Goal: Task Accomplishment & Management: Use online tool/utility

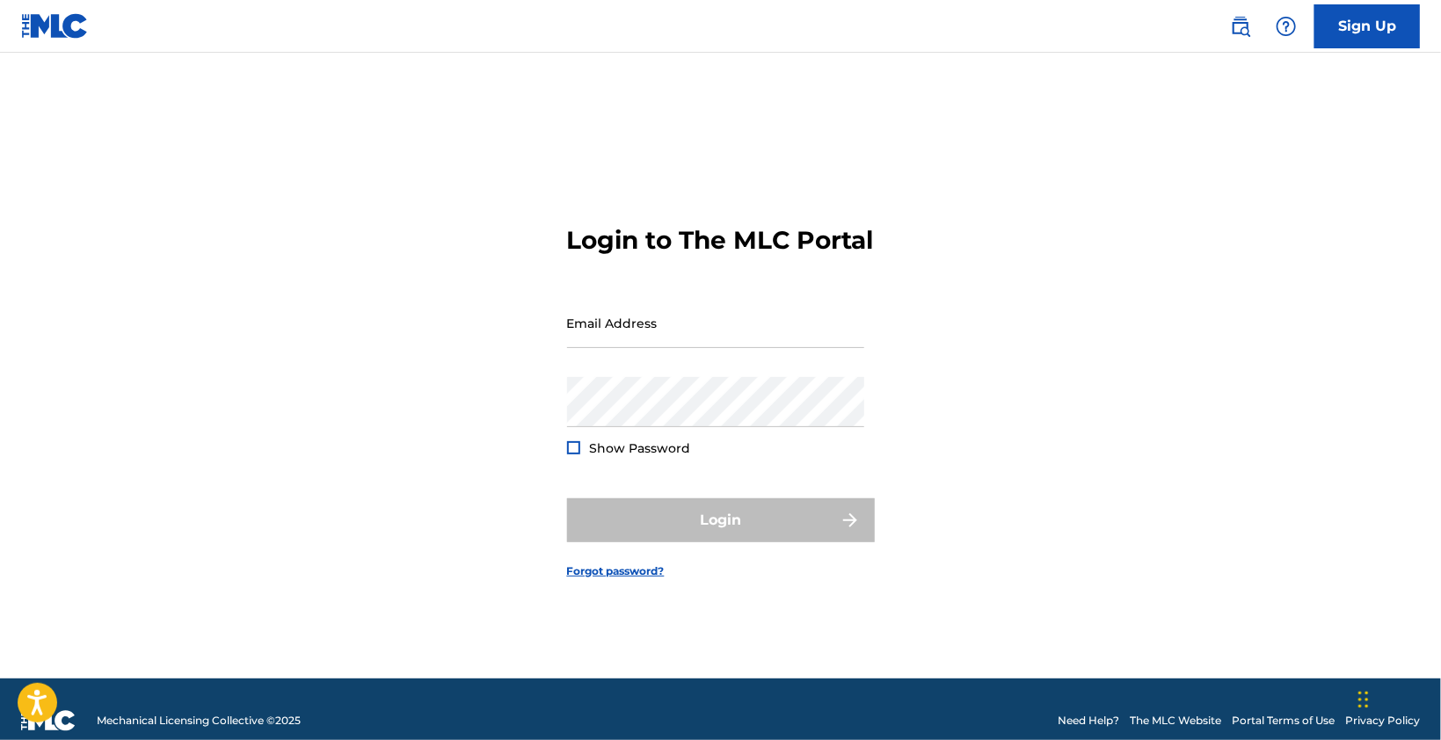
click at [650, 295] on form "Login to The MLC Portal Email Address Password Show Password Login Forgot passw…" at bounding box center [721, 388] width 308 height 582
click at [636, 346] on input "Email Address" at bounding box center [715, 323] width 297 height 50
type input "[EMAIL_ADDRESS][DOMAIN_NAME]"
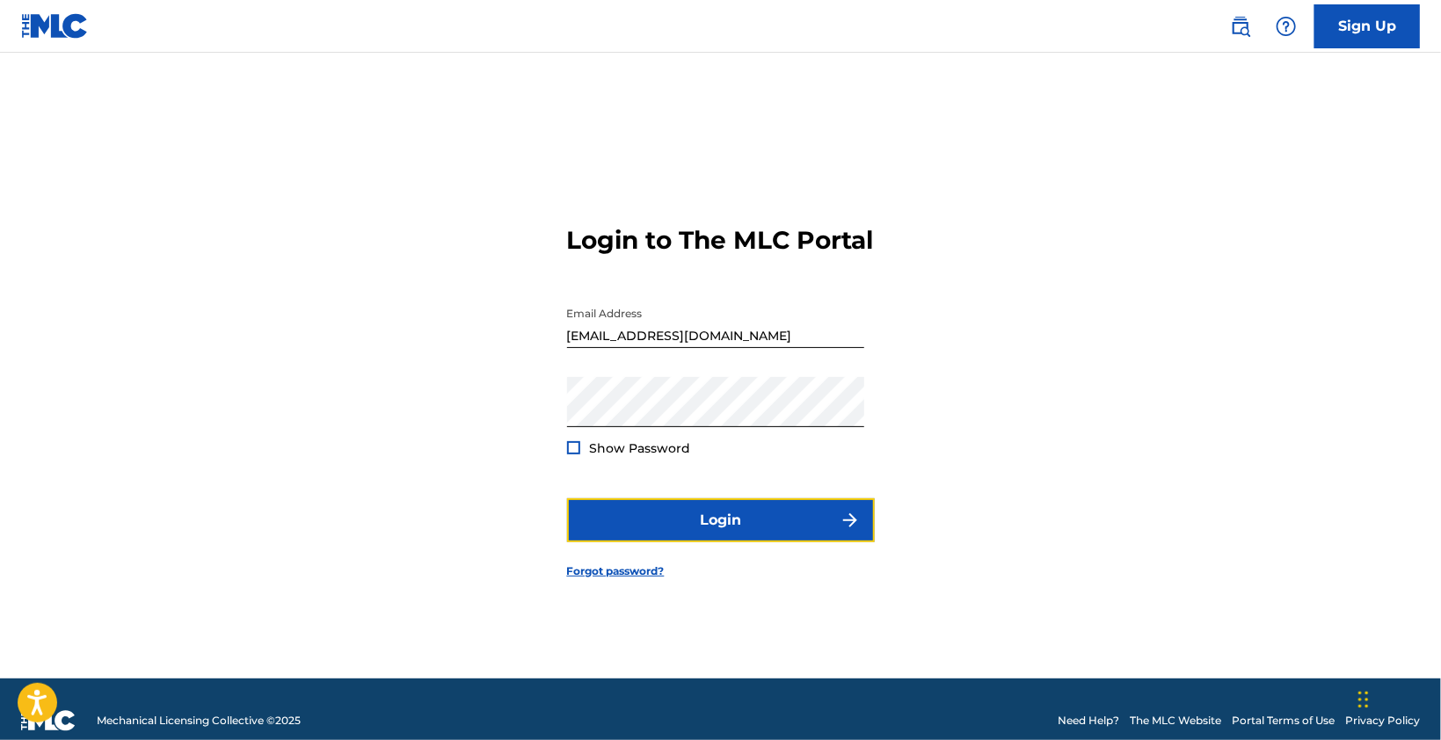
click at [720, 524] on button "Login" at bounding box center [721, 520] width 308 height 44
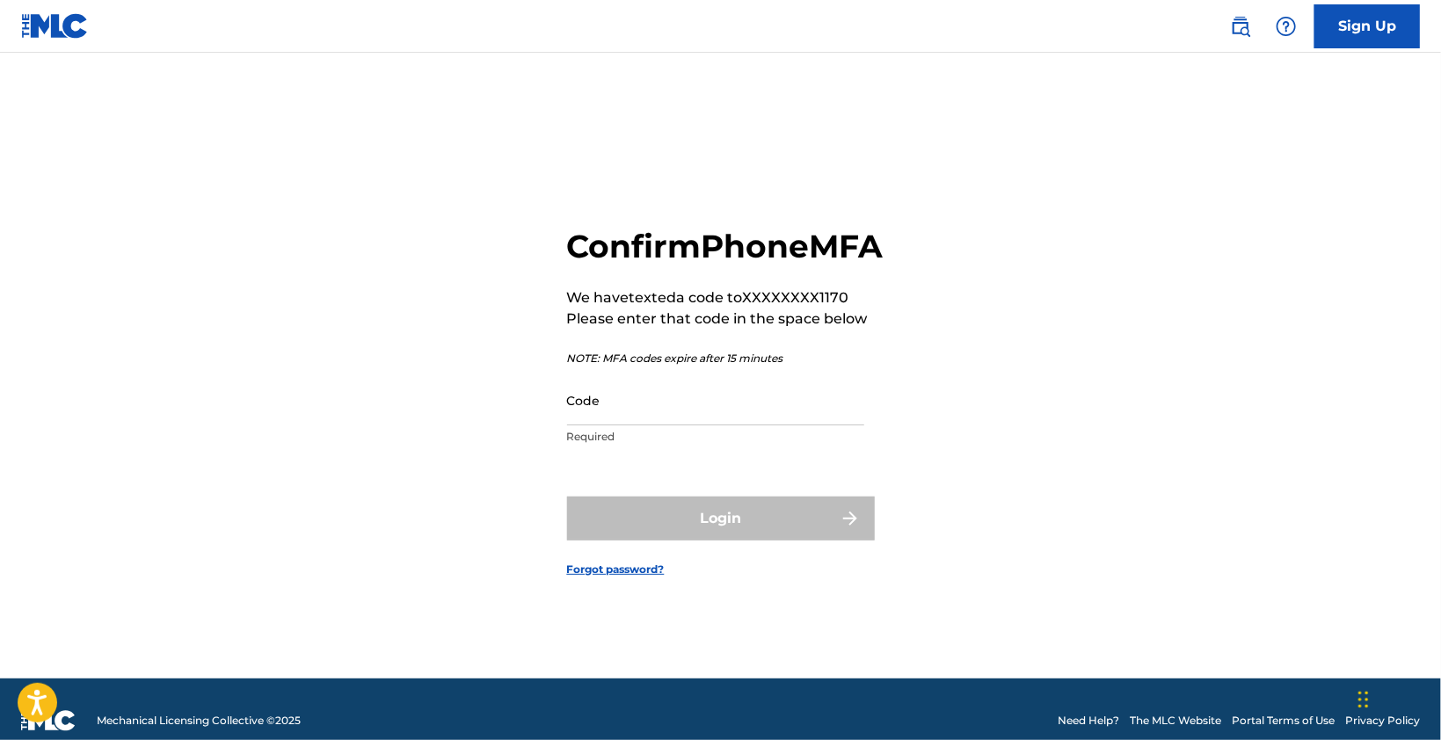
drag, startPoint x: 719, startPoint y: 524, endPoint x: 793, endPoint y: 148, distance: 383.4
click at [725, 370] on form "Confirm Phone MFA We have texted a code to XXXXXXXX1170 Please enter that code …" at bounding box center [721, 388] width 308 height 582
click at [261, 310] on div "Confirm Phone MFA We have texted a code to XXXXXXXX1170 Please enter that code …" at bounding box center [720, 388] width 1231 height 582
click at [633, 425] on input "Code" at bounding box center [715, 400] width 297 height 50
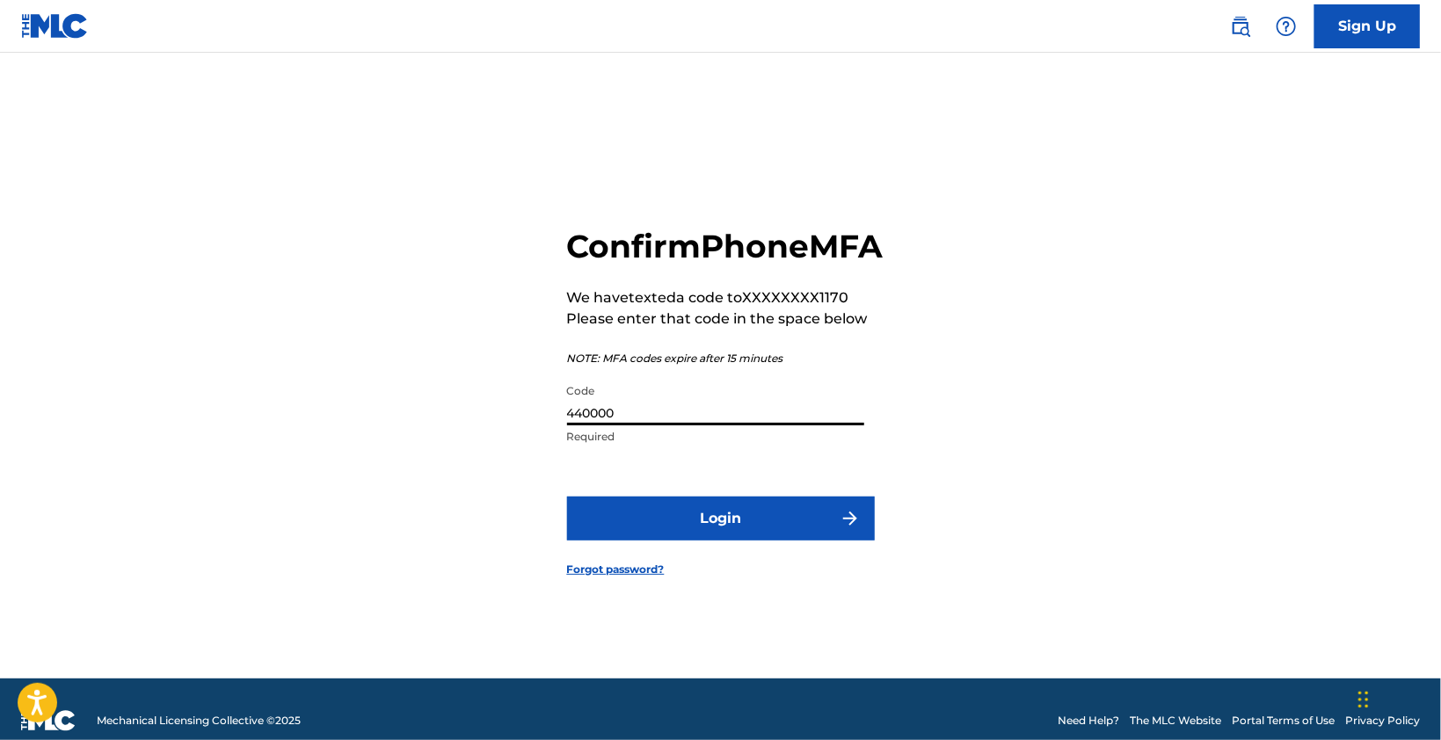
type input "440000"
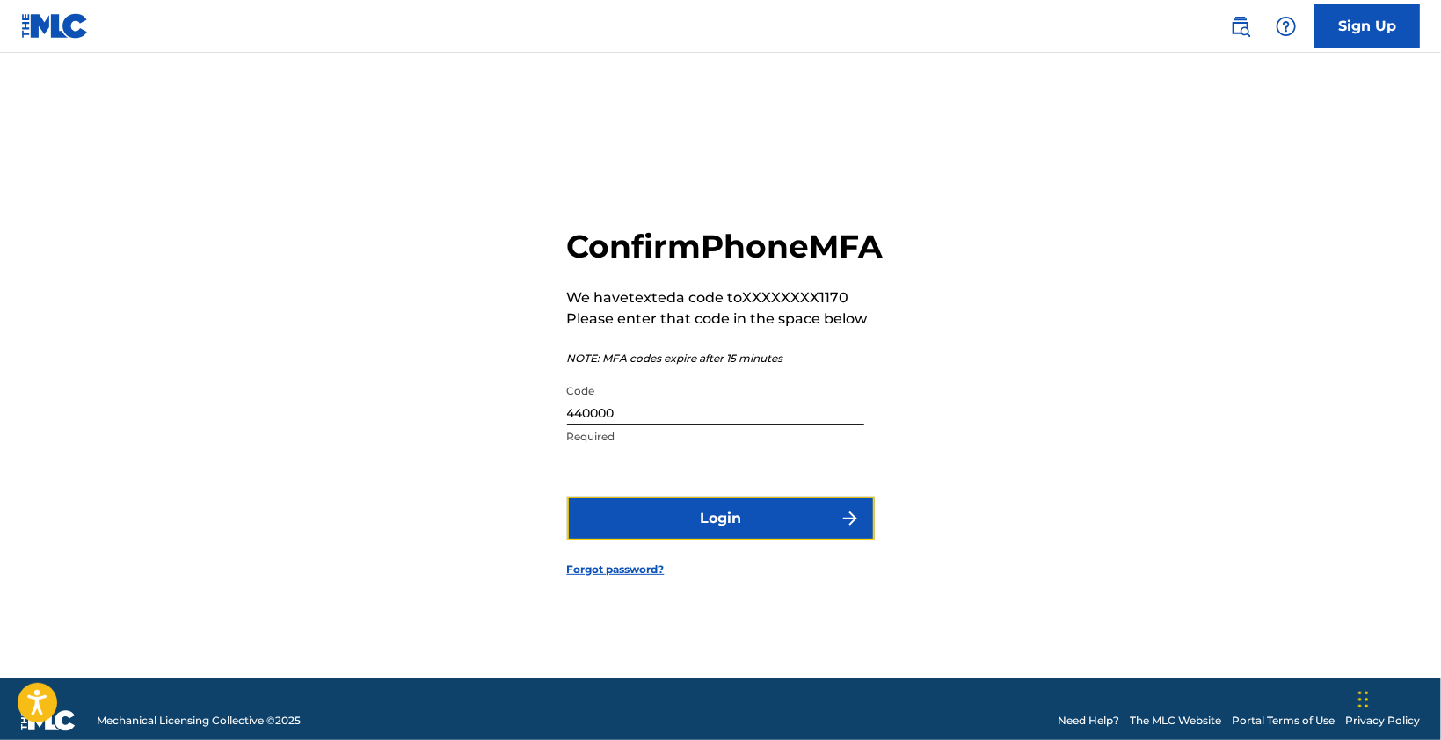
click at [716, 541] on button "Login" at bounding box center [721, 519] width 308 height 44
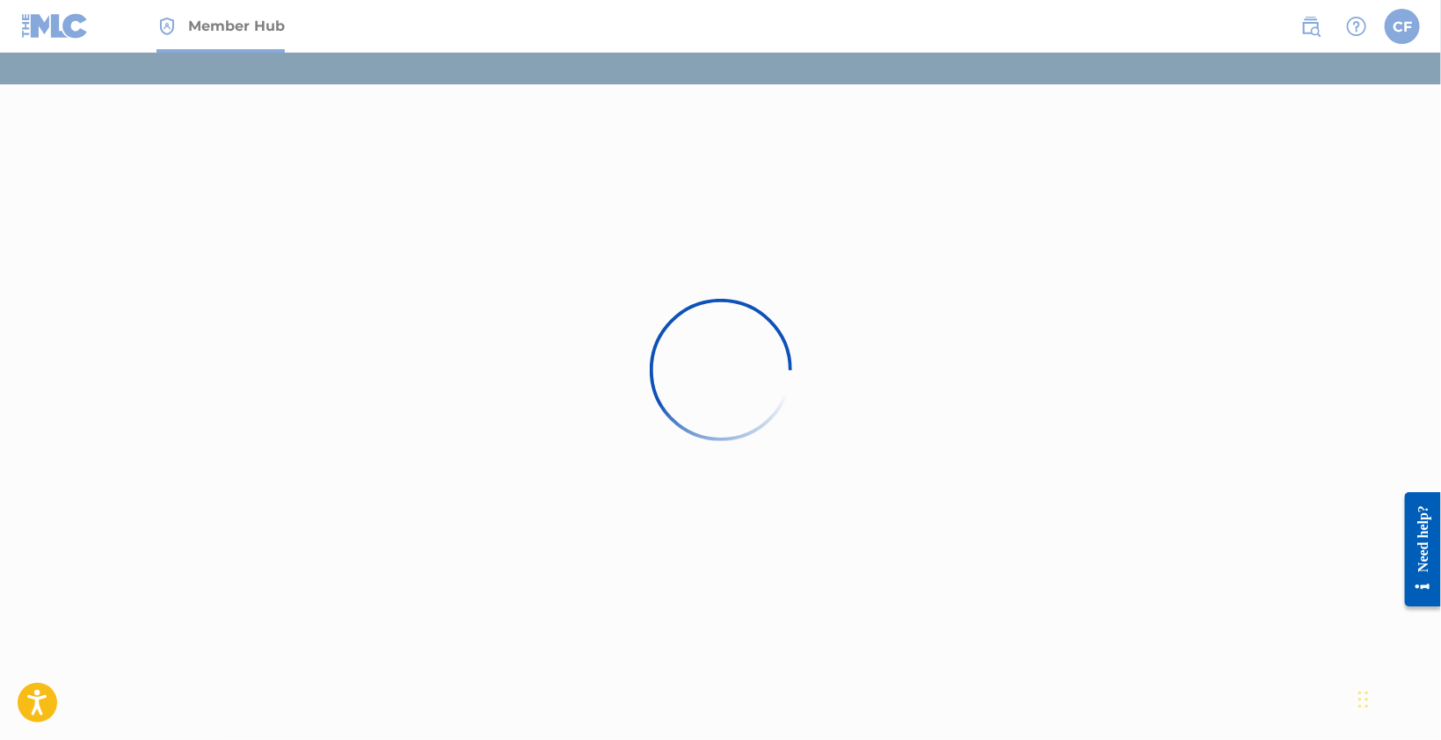
click at [549, 569] on div at bounding box center [720, 370] width 1441 height 740
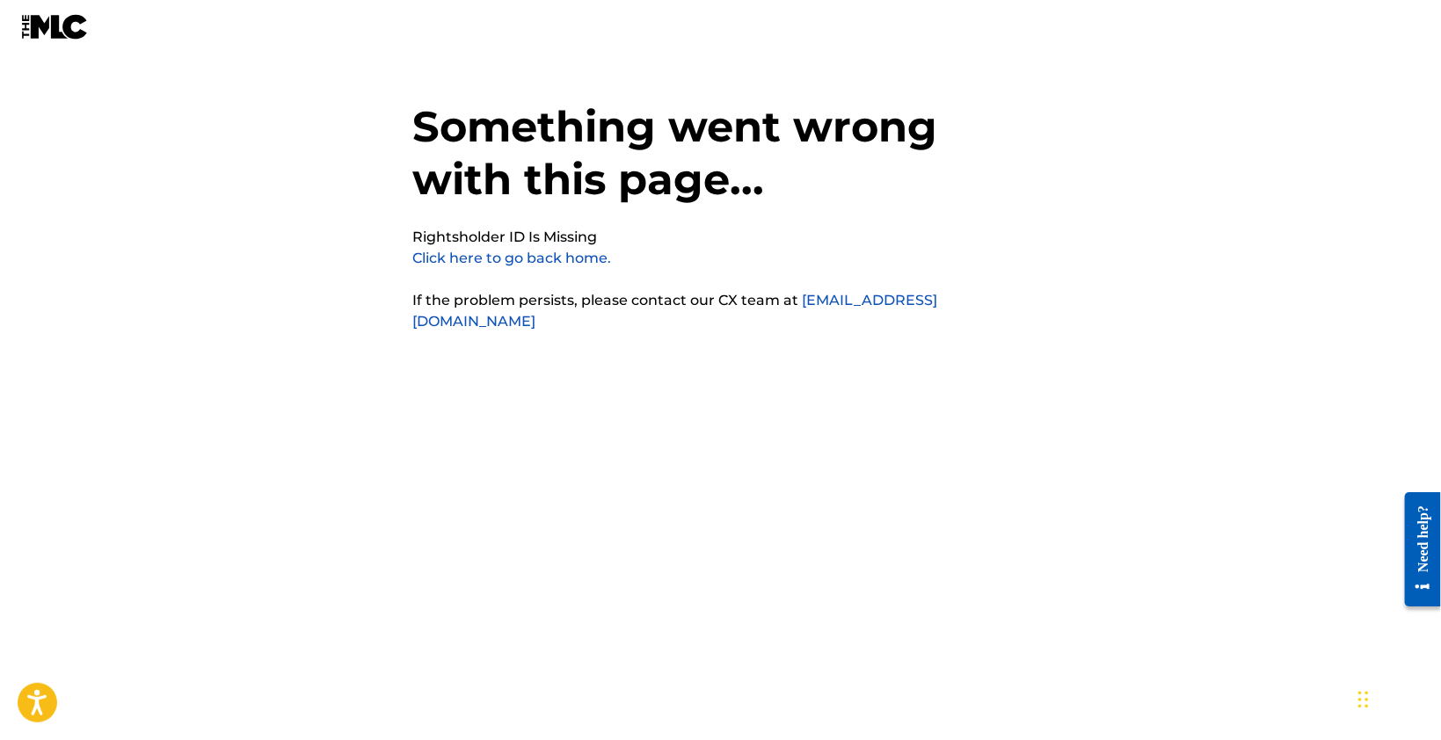
click at [67, 37] on img at bounding box center [55, 26] width 68 height 25
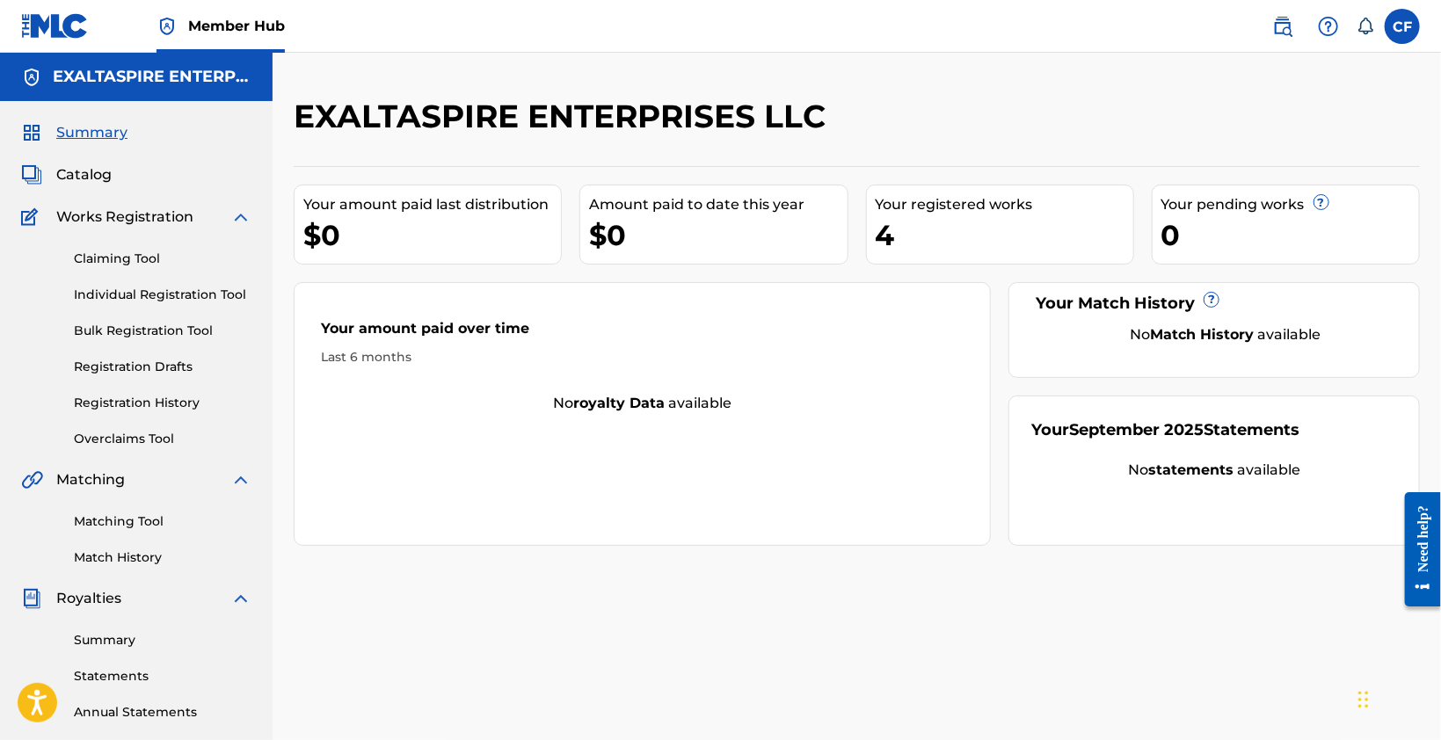
click at [888, 224] on div "4" at bounding box center [1005, 235] width 258 height 40
click at [891, 209] on div "Your registered works" at bounding box center [1005, 204] width 258 height 21
click at [872, 273] on div "Your amount paid last distribution $0 Amount paid to date this year $0 Your reg…" at bounding box center [857, 356] width 1126 height 380
click at [113, 209] on span "Works Registration" at bounding box center [124, 217] width 137 height 21
click at [118, 258] on link "Claiming Tool" at bounding box center [163, 259] width 178 height 18
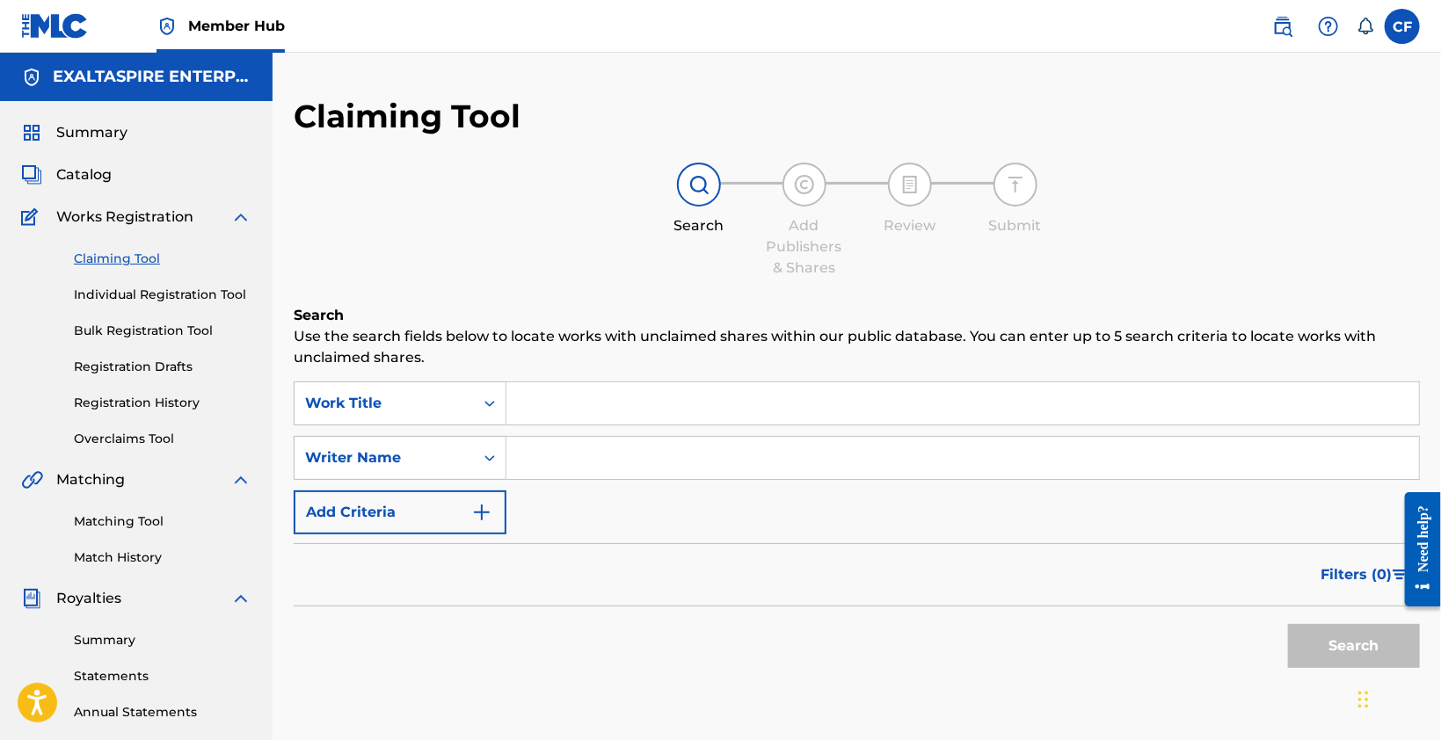
click at [127, 296] on link "Individual Registration Tool" at bounding box center [163, 295] width 178 height 18
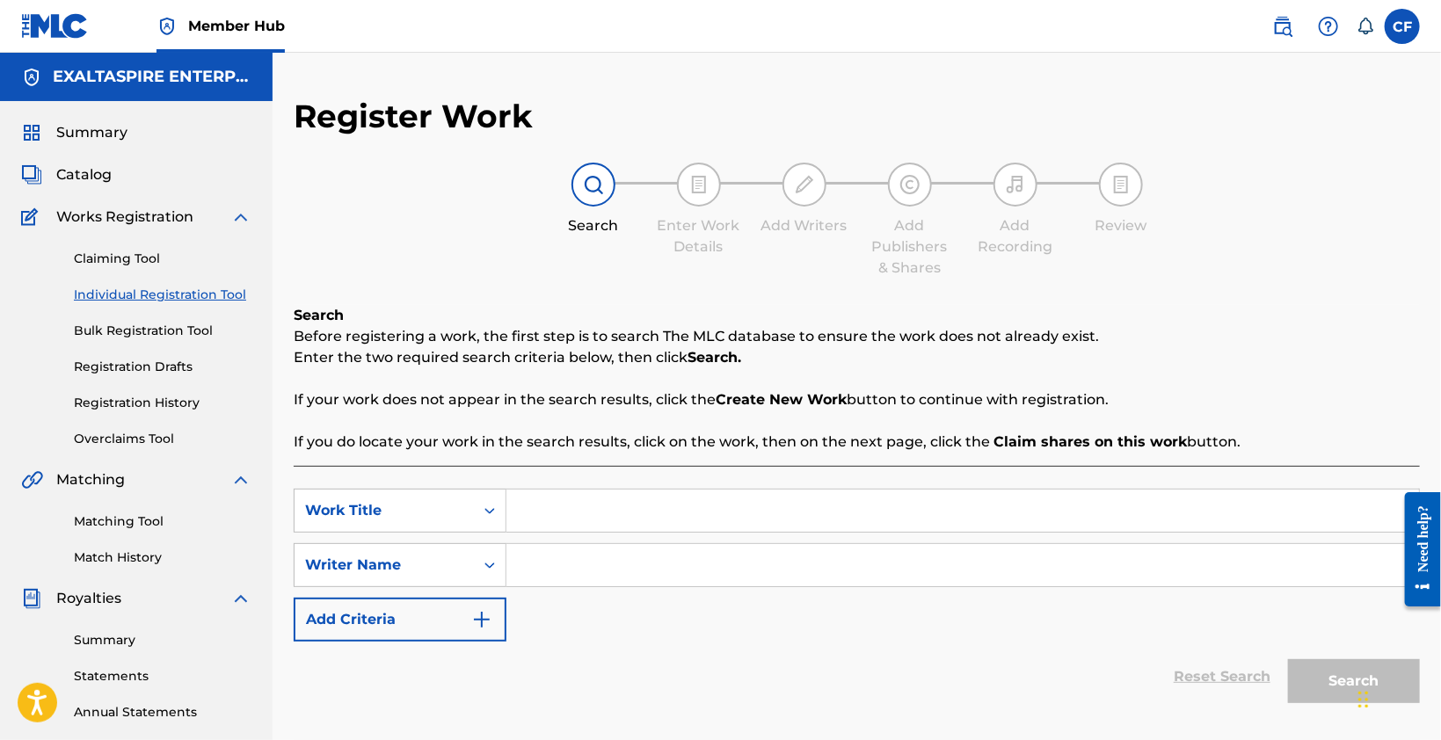
click at [135, 357] on div "Claiming Tool Individual Registration Tool Bulk Registration Tool Registration …" at bounding box center [136, 338] width 230 height 221
click at [142, 339] on link "Bulk Registration Tool" at bounding box center [163, 331] width 178 height 18
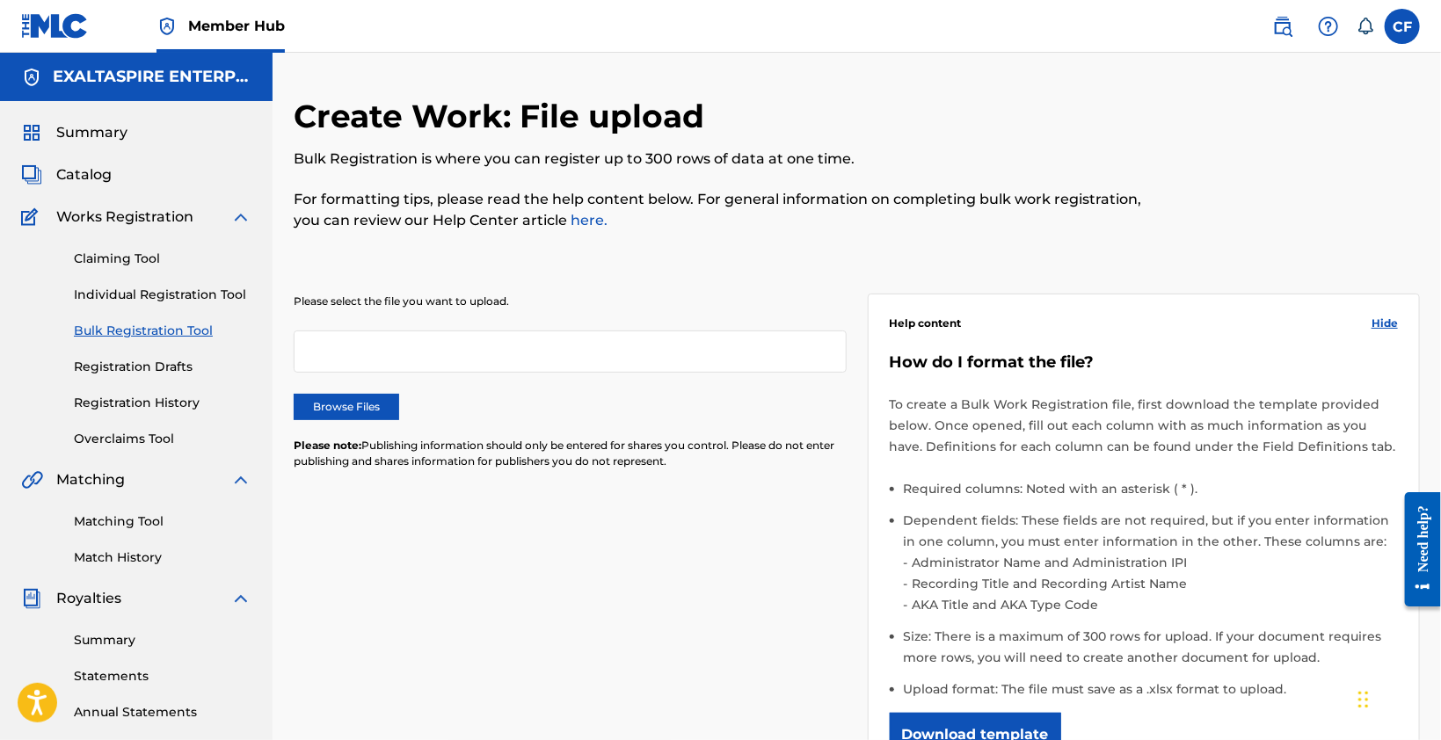
click at [145, 369] on link "Registration Drafts" at bounding box center [163, 367] width 178 height 18
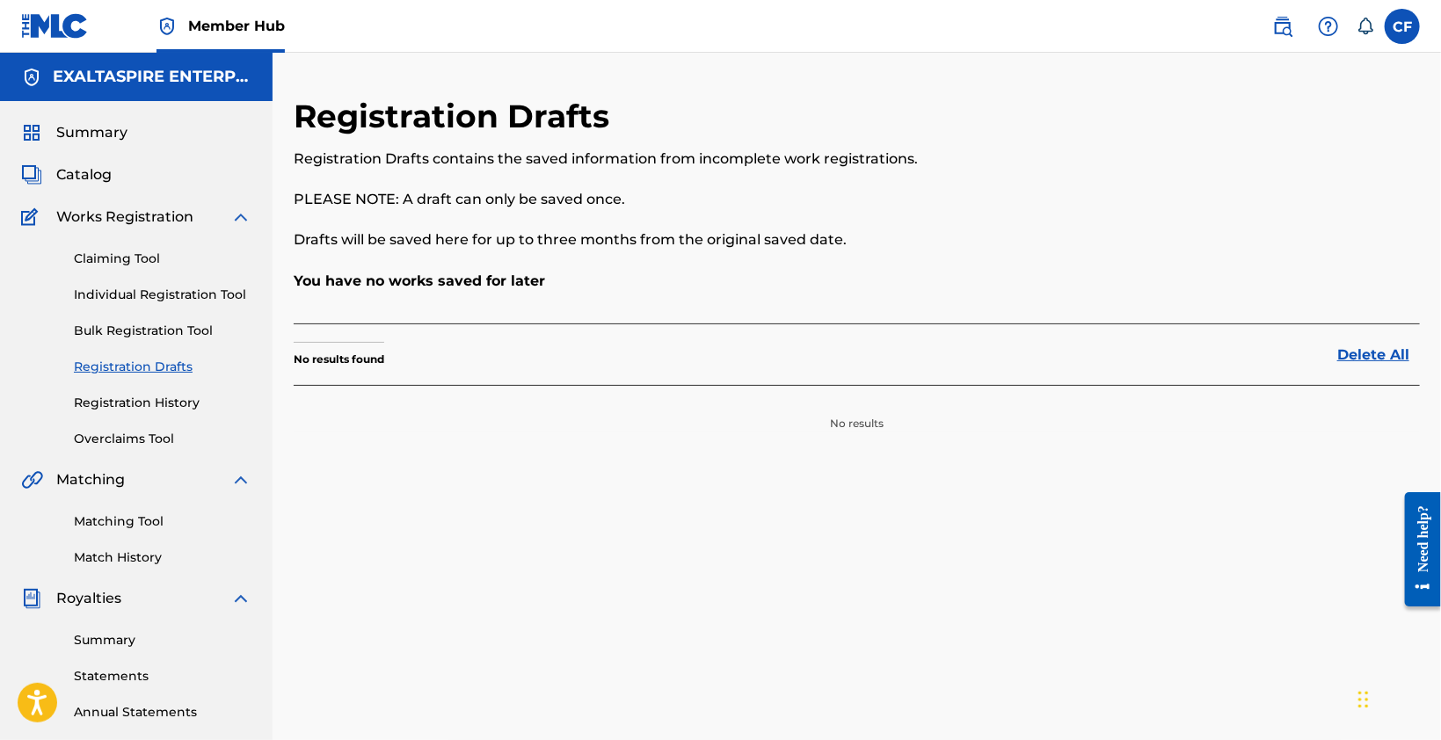
click at [149, 403] on link "Registration History" at bounding box center [163, 403] width 178 height 18
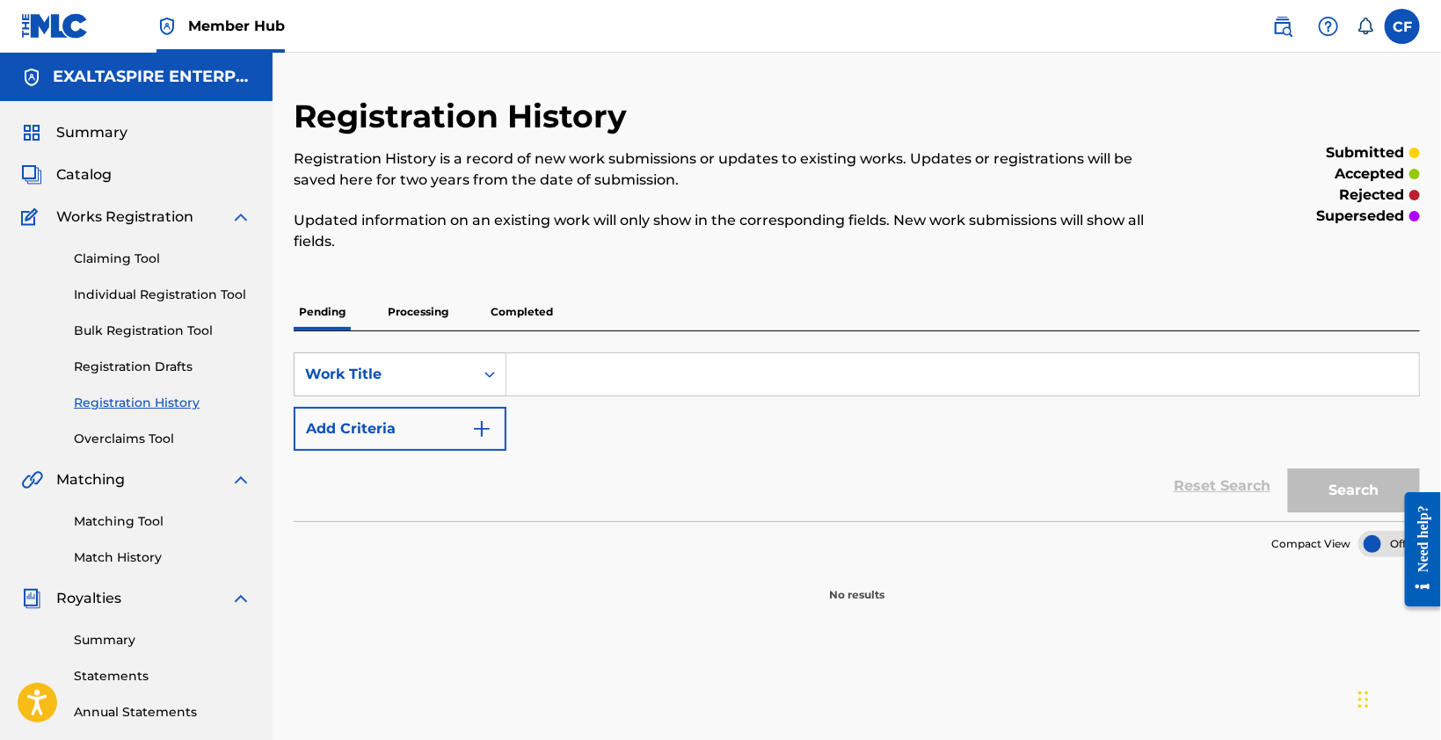
click at [439, 304] on p "Processing" at bounding box center [417, 312] width 71 height 37
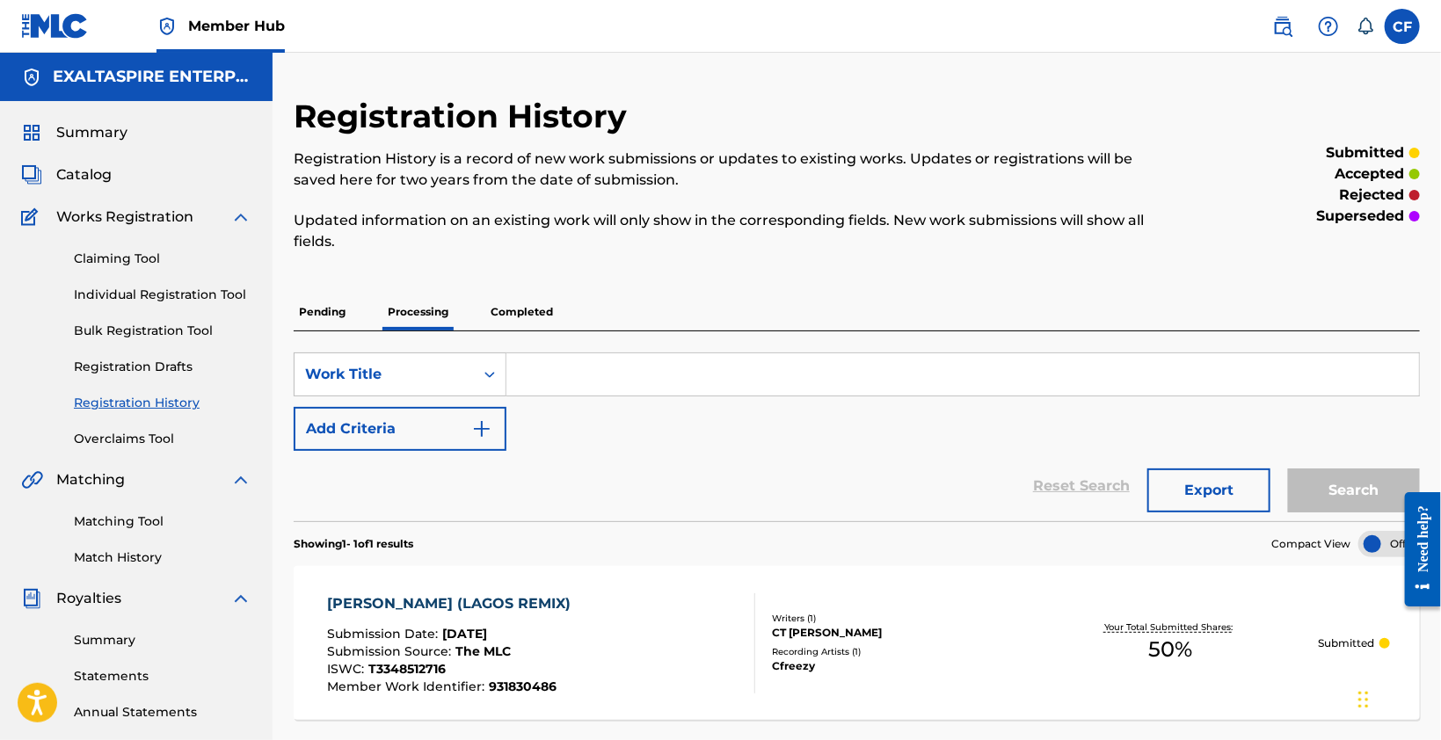
drag, startPoint x: 1430, startPoint y: 206, endPoint x: 1425, endPoint y: 385, distance: 179.4
click at [1425, 385] on div "Registration History Registration History is a record of new work submissions o…" at bounding box center [857, 551] width 1168 height 909
drag, startPoint x: 1437, startPoint y: 302, endPoint x: 1435, endPoint y: 381, distance: 79.2
click at [1435, 381] on div "Registration History Registration History is a record of new work submissions o…" at bounding box center [857, 551] width 1168 height 909
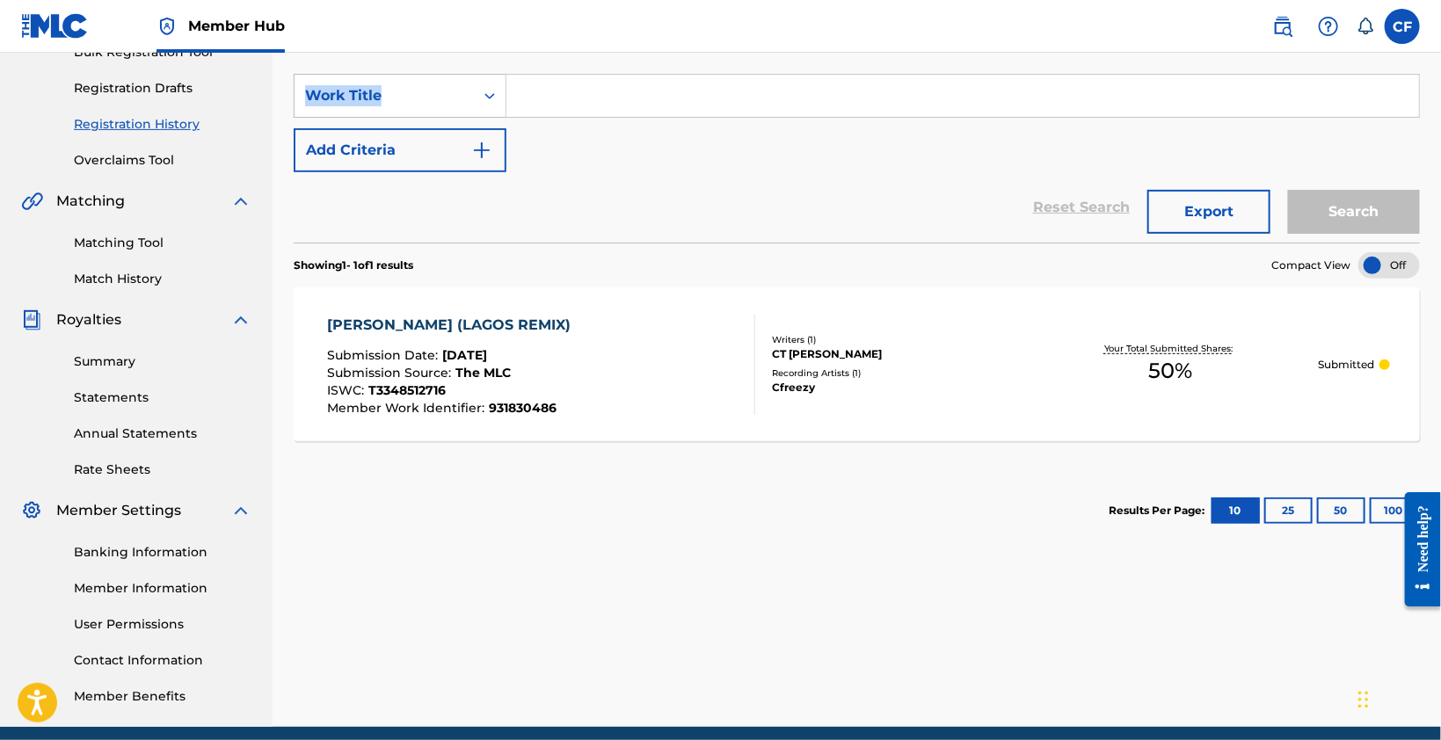
scroll to position [281, 0]
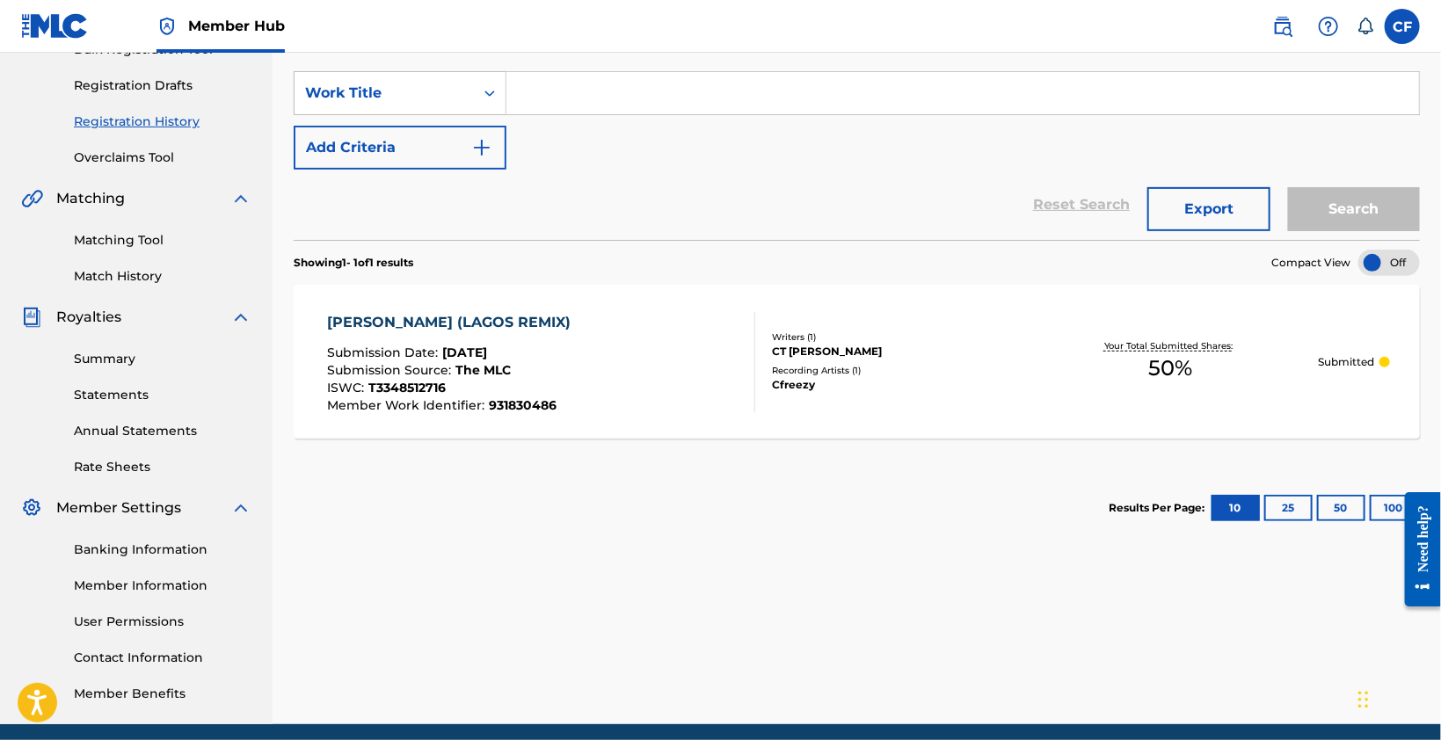
click at [925, 601] on div "Registration History Registration History is a record of new work submissions o…" at bounding box center [857, 269] width 1168 height 909
click at [440, 308] on div "VACAY BAE (LAGOS REMIX) Submission Date : Sep 25, 2025 Submission Source : The …" at bounding box center [857, 362] width 1126 height 154
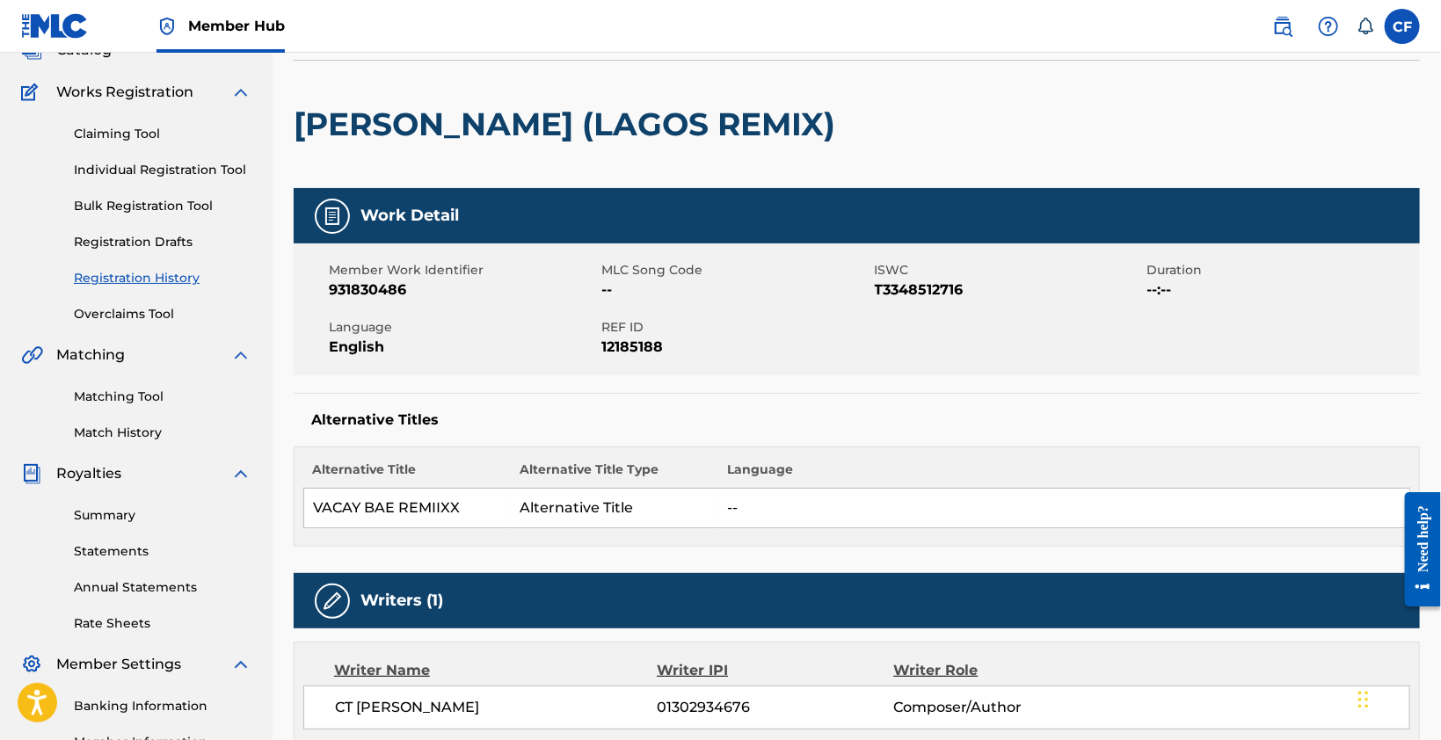
scroll to position [98, 0]
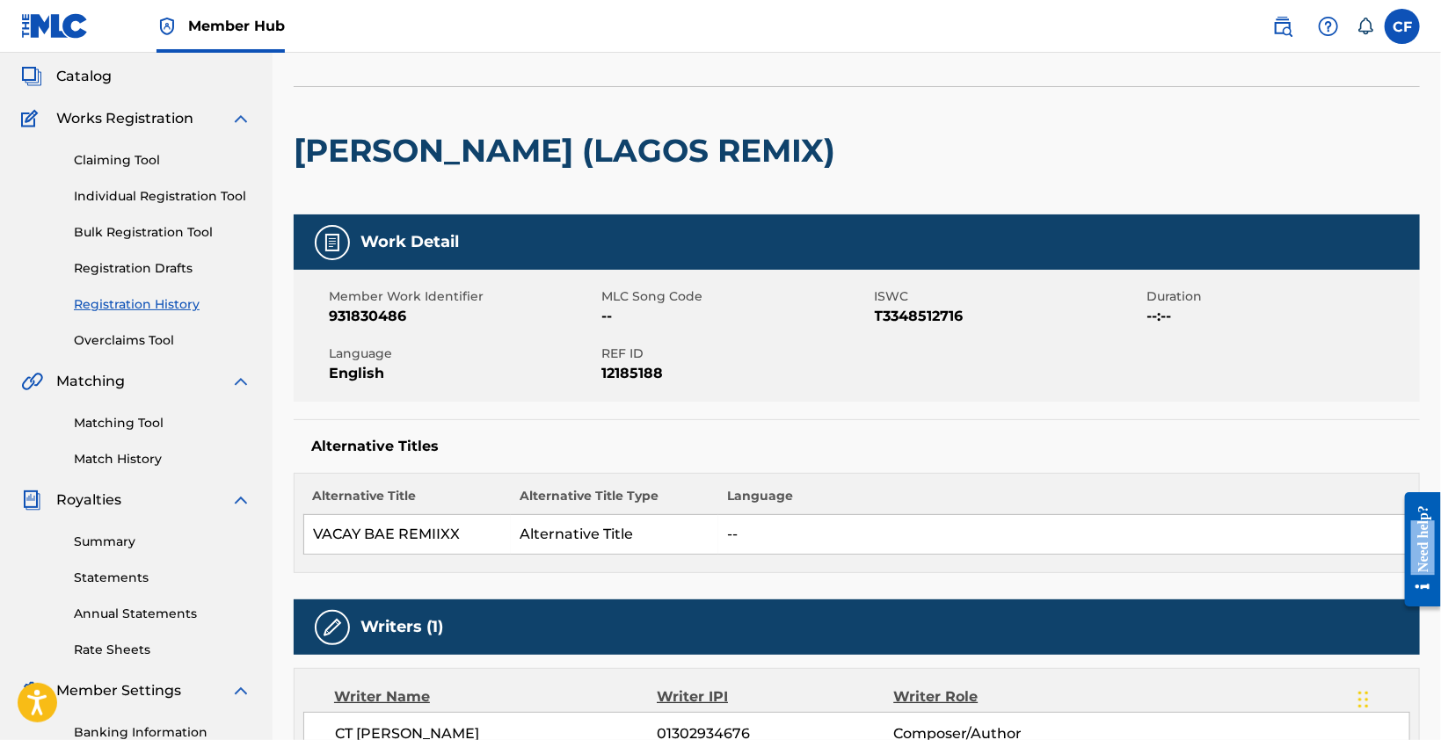
drag, startPoint x: 1417, startPoint y: 650, endPoint x: 1418, endPoint y: 698, distance: 48.4
click at [1418, 620] on html "Need help? Resource Center Help Get the help you need from our knowledge base N…" at bounding box center [1415, 549] width 49 height 142
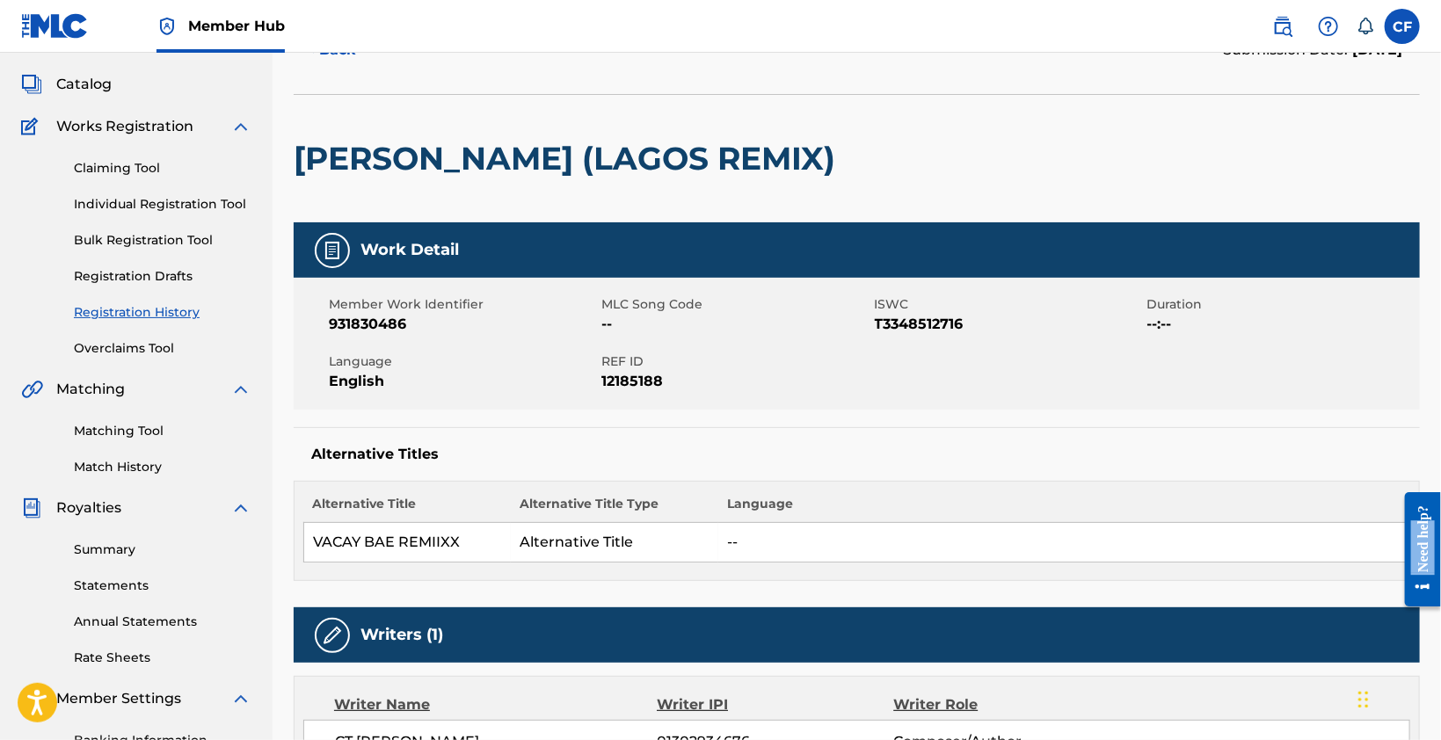
scroll to position [35, 0]
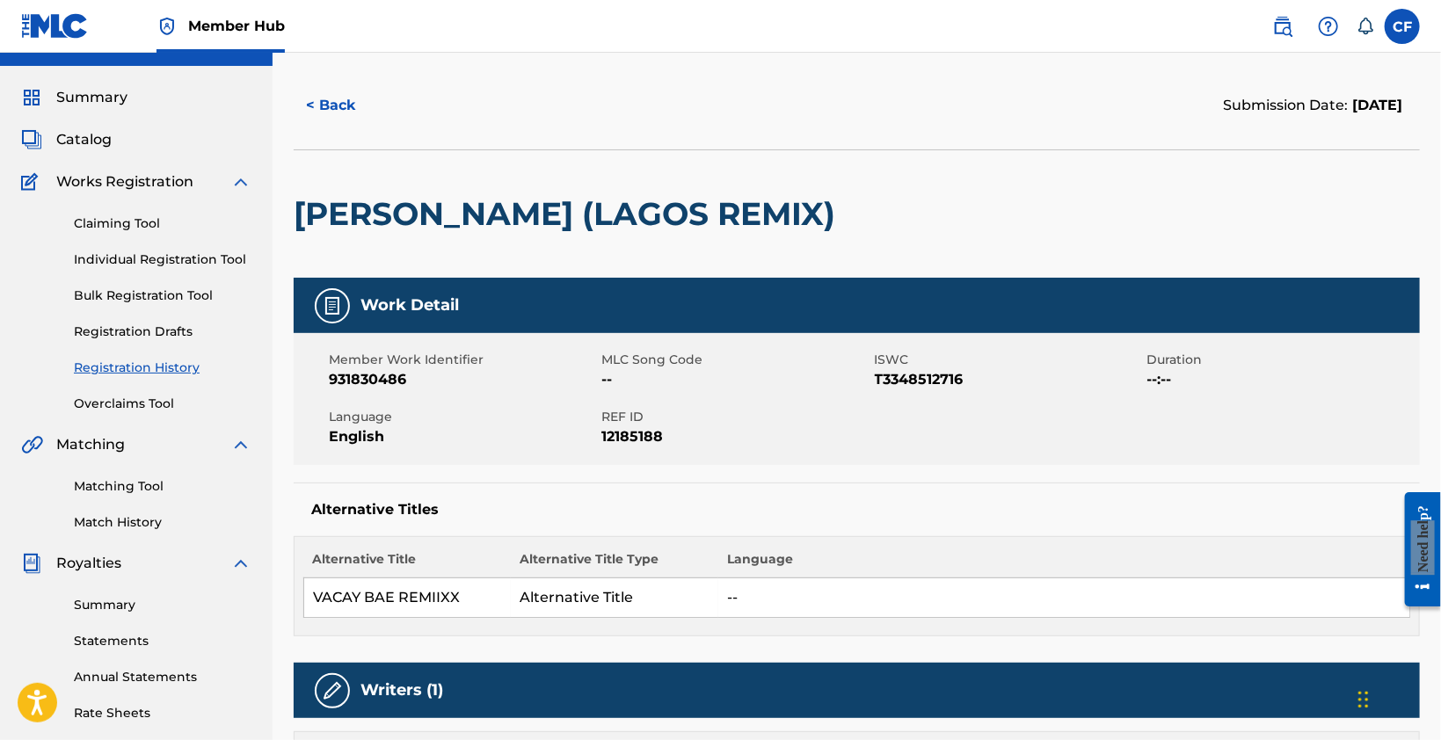
click at [615, 220] on h2 "VACAY BAE (LAGOS REMIX)" at bounding box center [569, 214] width 550 height 40
click at [316, 313] on div at bounding box center [332, 305] width 35 height 35
click at [367, 687] on h5 "Writers (1)" at bounding box center [401, 690] width 83 height 20
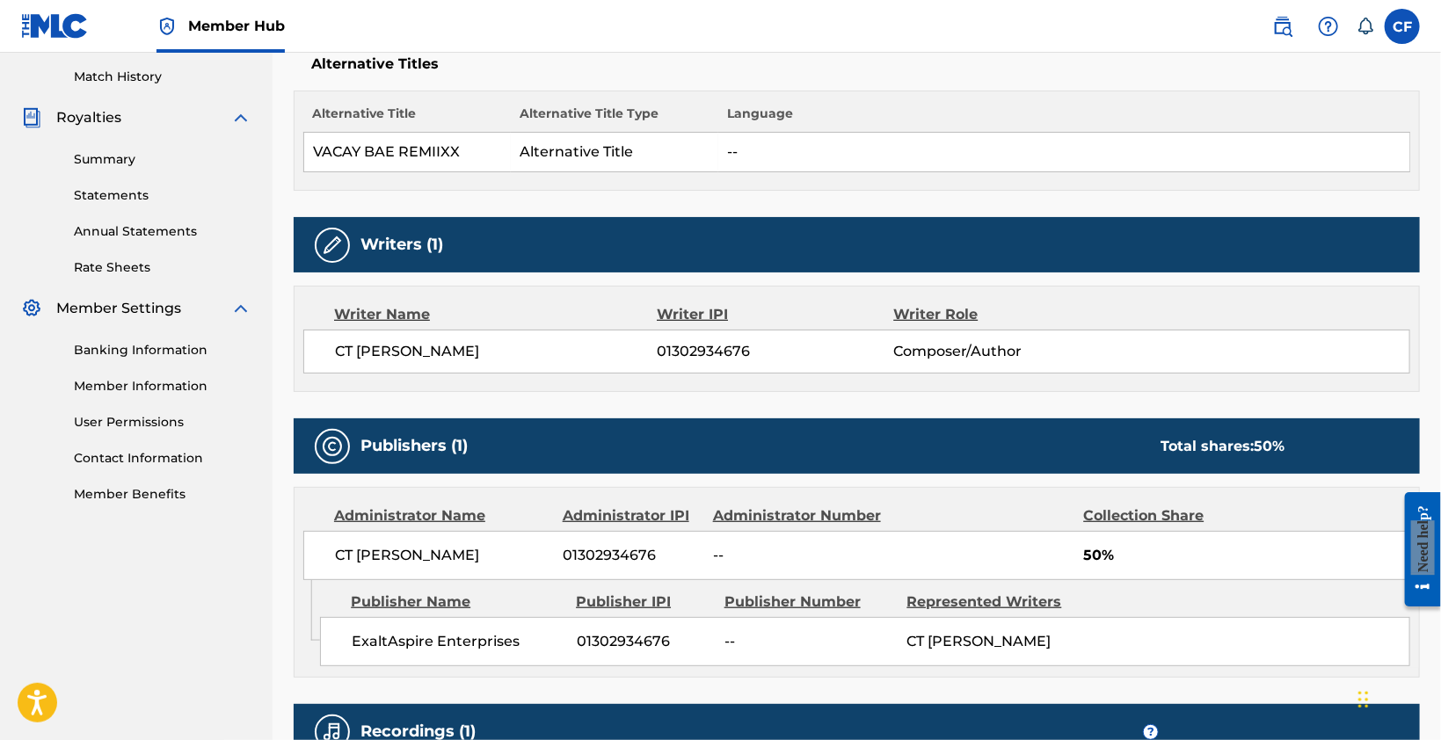
scroll to position [484, 0]
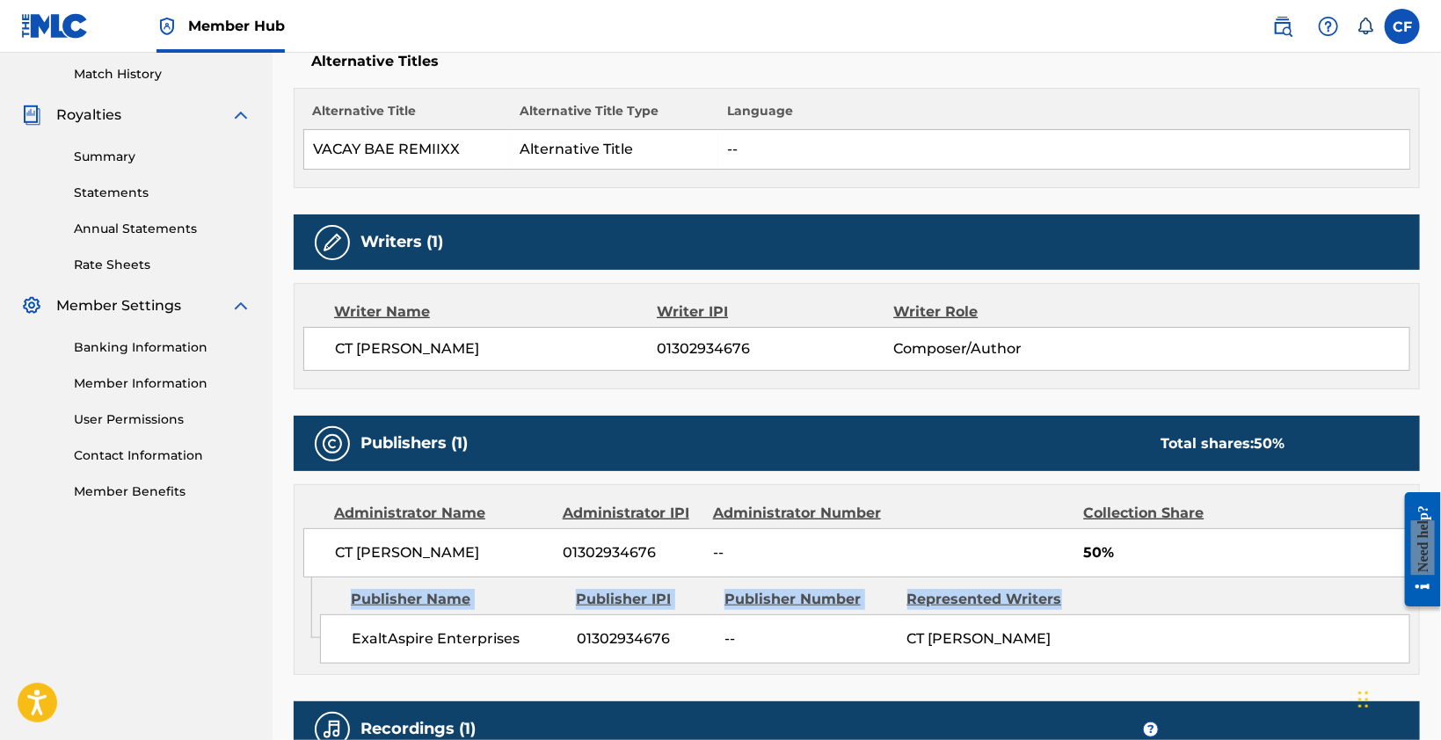
drag, startPoint x: 1131, startPoint y: 564, endPoint x: 1094, endPoint y: 581, distance: 40.5
click at [1094, 581] on div "Administrator Name Administrator IPI Administrator Number Collection Share CT F…" at bounding box center [857, 579] width 1126 height 191
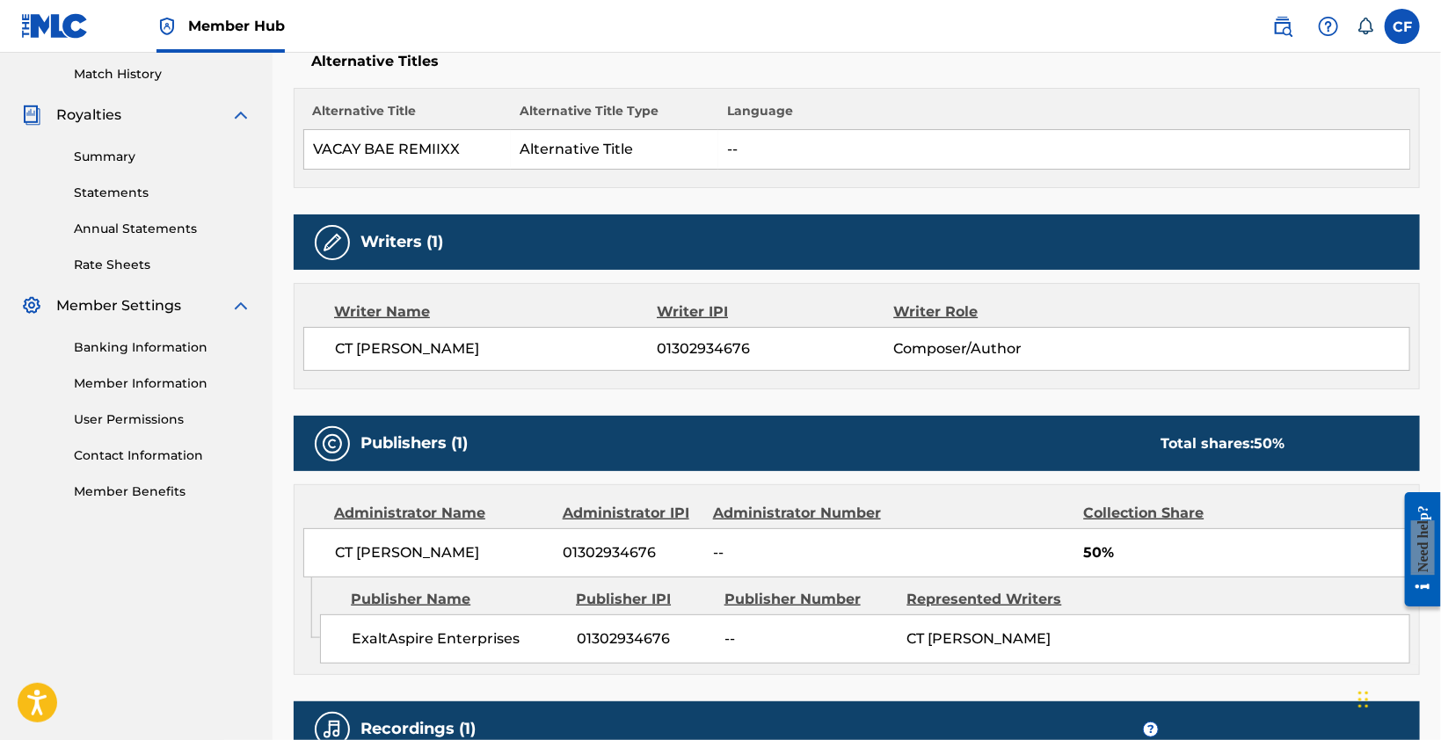
click at [1022, 629] on div "CT Frimpong" at bounding box center [991, 639] width 169 height 21
click at [596, 636] on span "01302934676" at bounding box center [644, 639] width 135 height 21
click at [491, 634] on span "ExaltAspire Enterprises" at bounding box center [458, 639] width 212 height 21
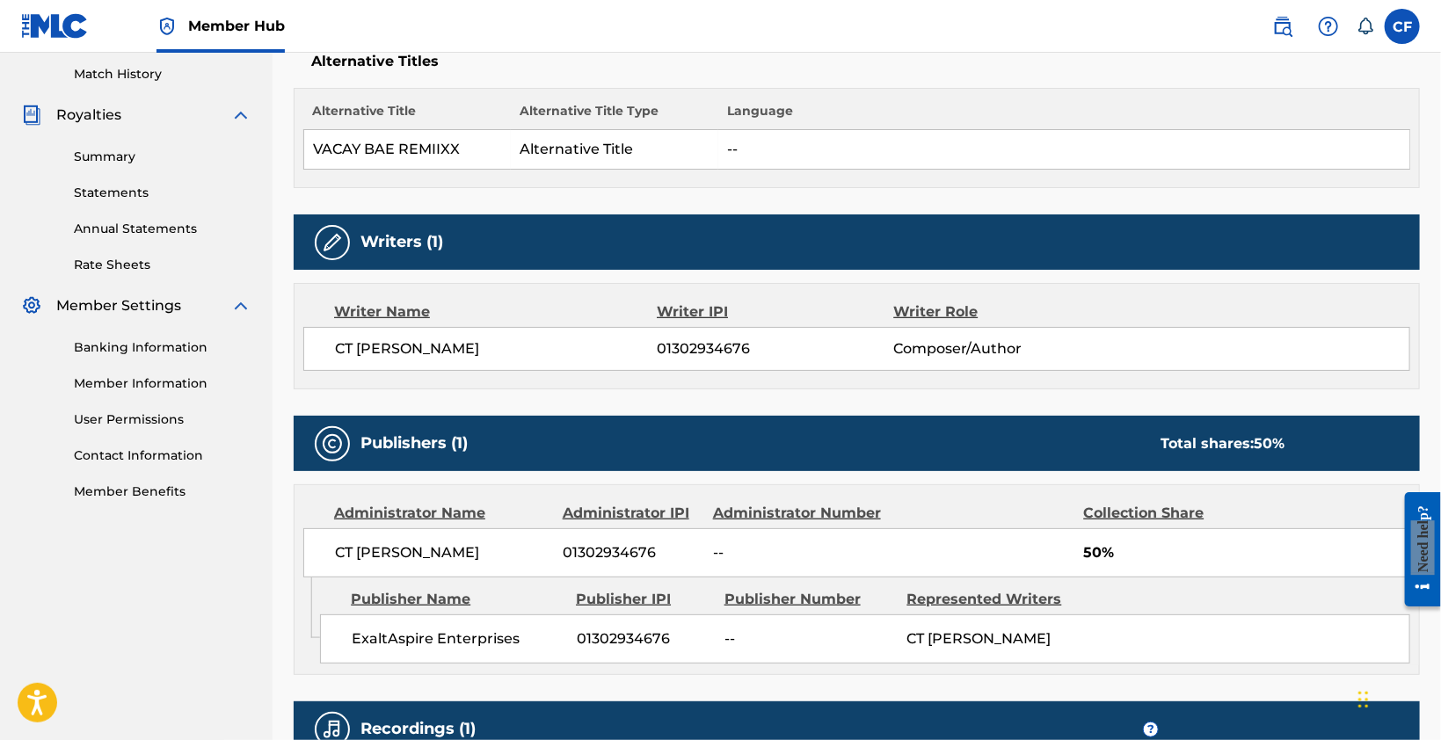
click at [655, 662] on div "Admin Original Publisher Connecting Line Publisher Name Publisher IPI Publisher…" at bounding box center [857, 626] width 1124 height 97
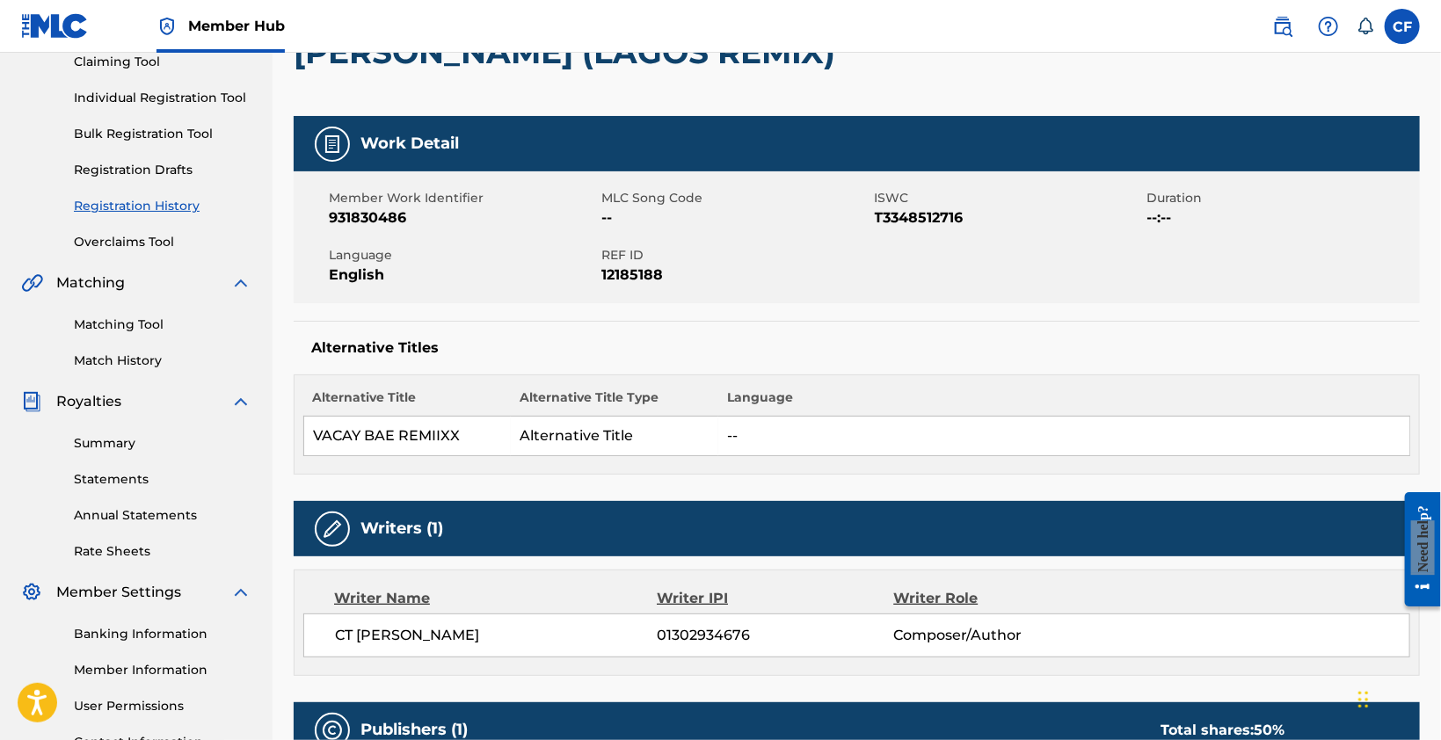
scroll to position [178, 0]
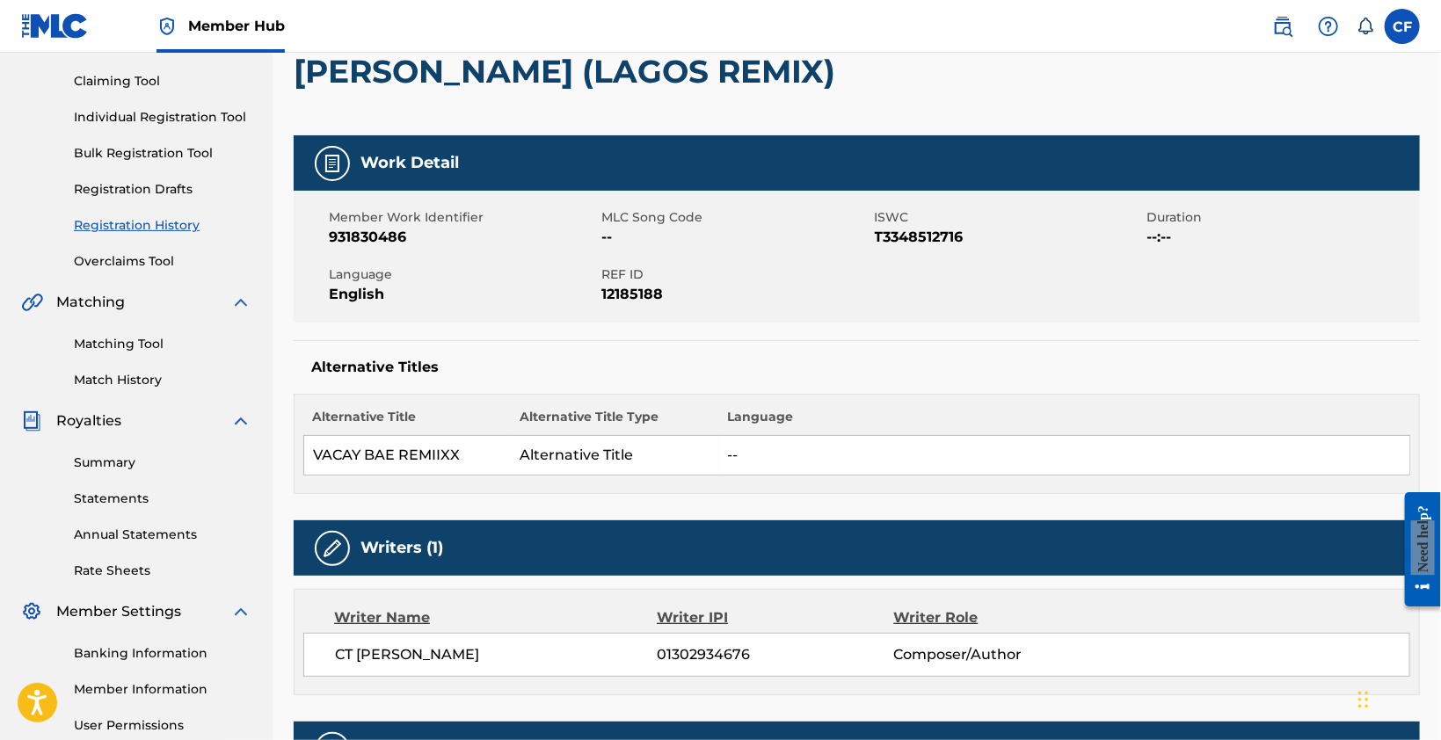
click at [139, 266] on link "Overclaims Tool" at bounding box center [163, 261] width 178 height 18
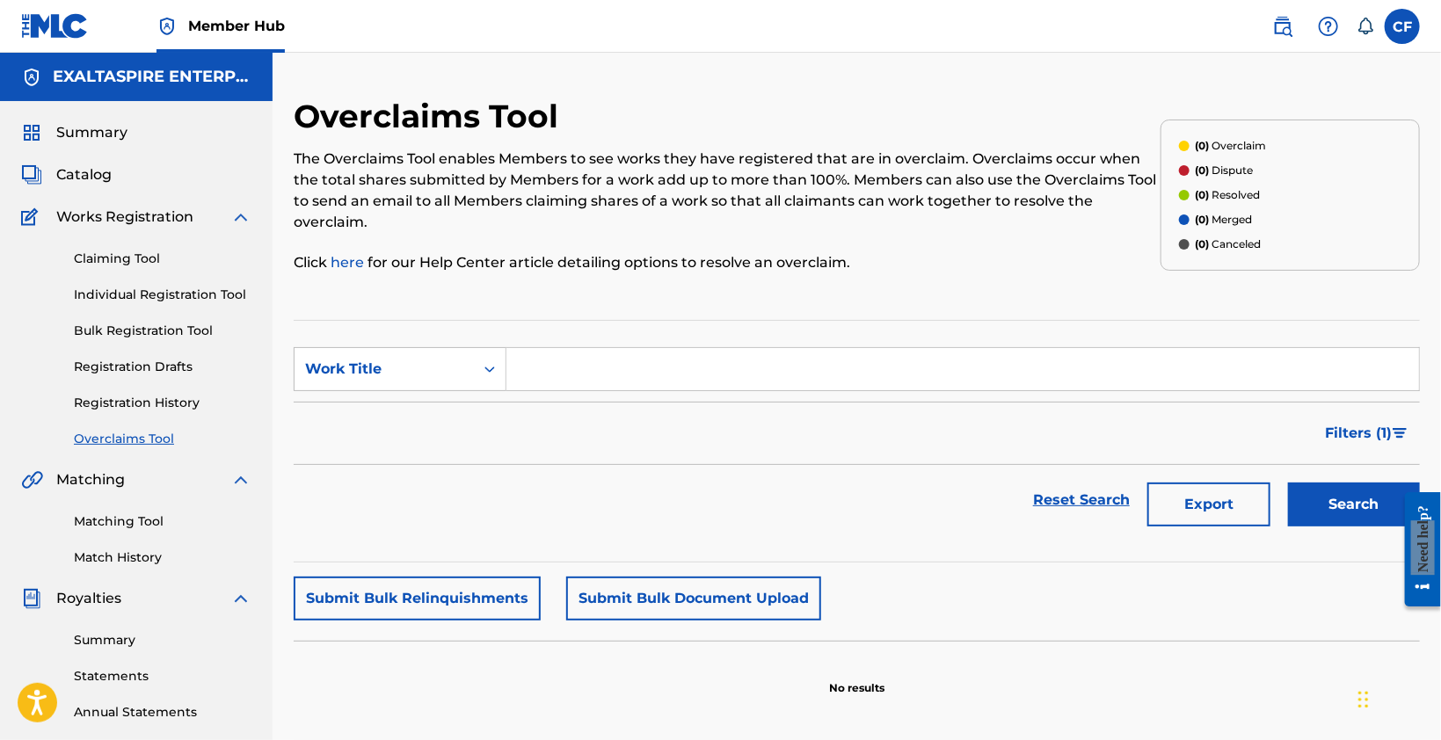
click at [113, 405] on link "Registration History" at bounding box center [163, 403] width 178 height 18
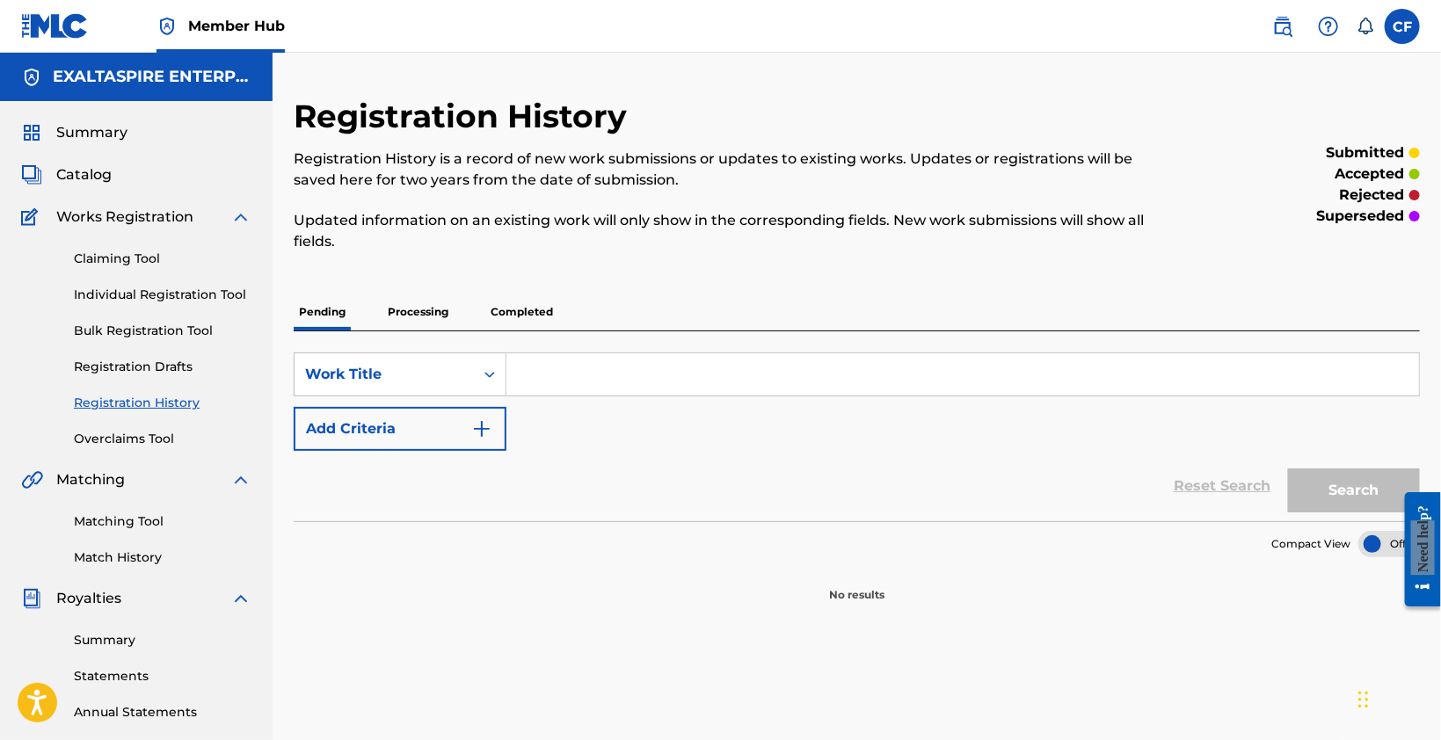
click at [100, 265] on link "Claiming Tool" at bounding box center [163, 259] width 178 height 18
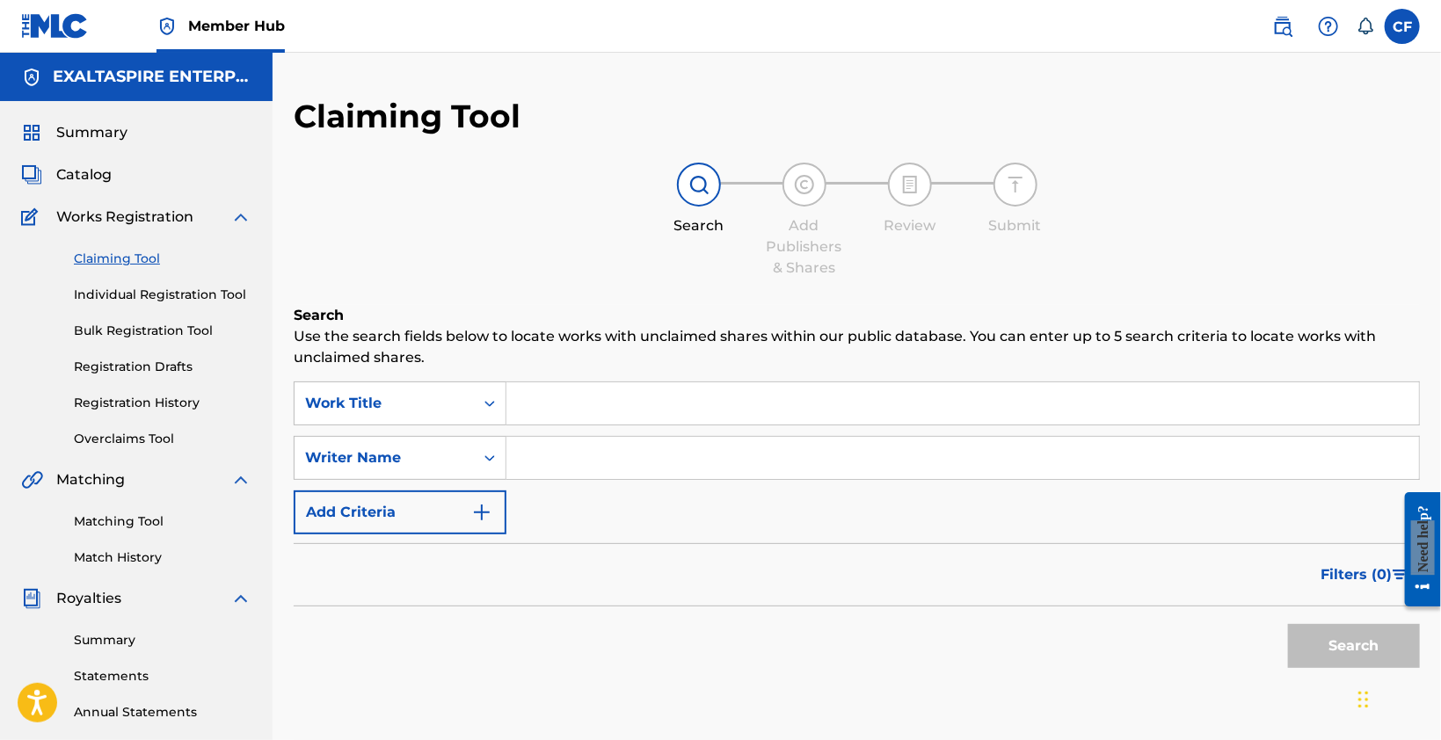
click at [113, 303] on link "Individual Registration Tool" at bounding box center [163, 295] width 178 height 18
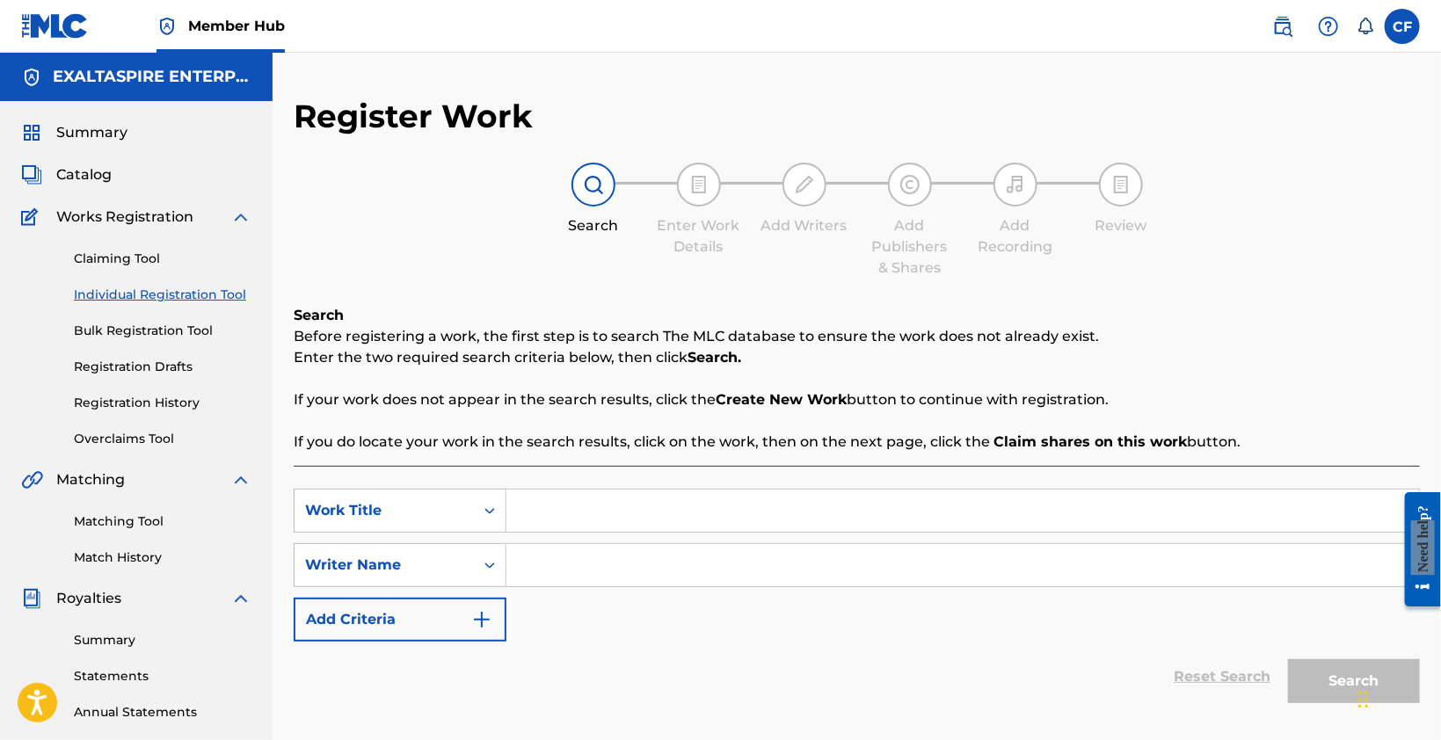
click at [91, 173] on span "Catalog" at bounding box center [83, 174] width 55 height 21
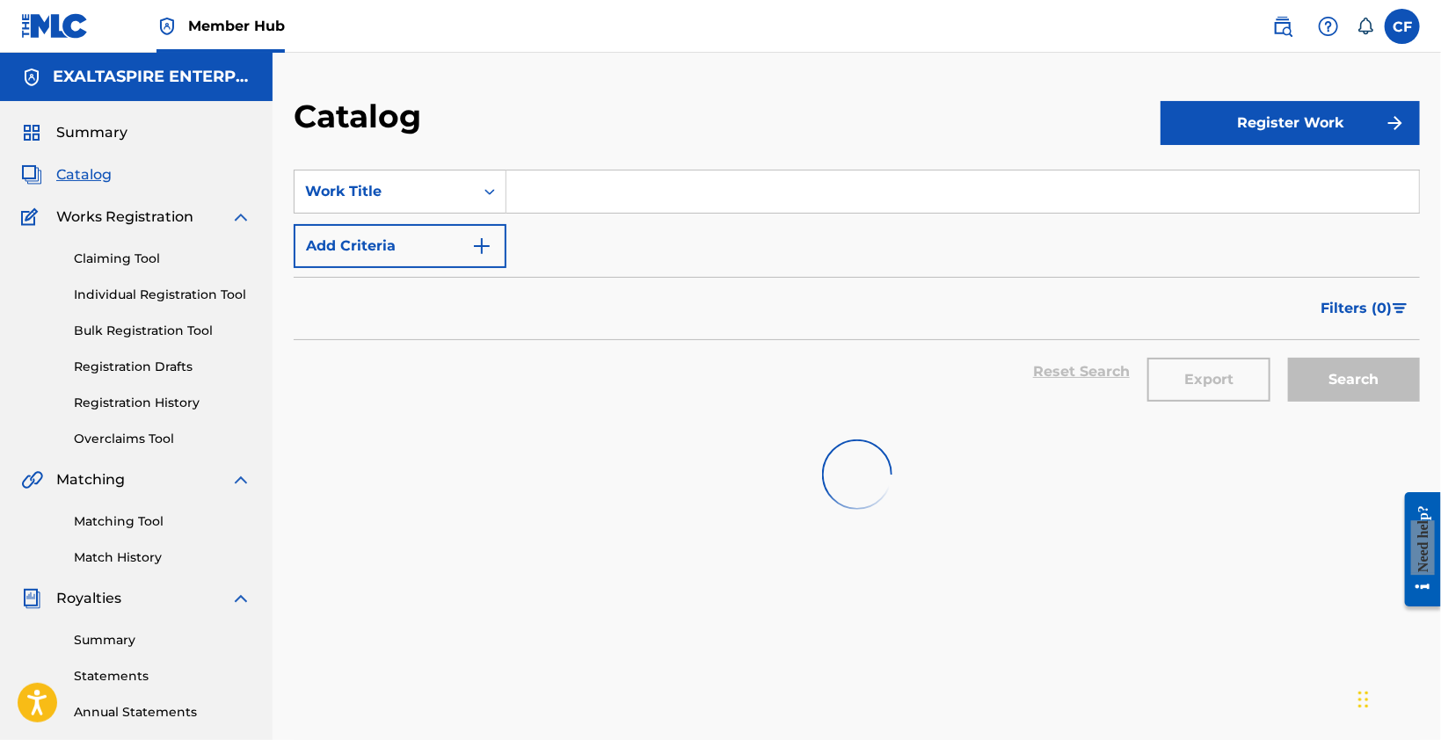
click at [132, 297] on link "Individual Registration Tool" at bounding box center [163, 295] width 178 height 18
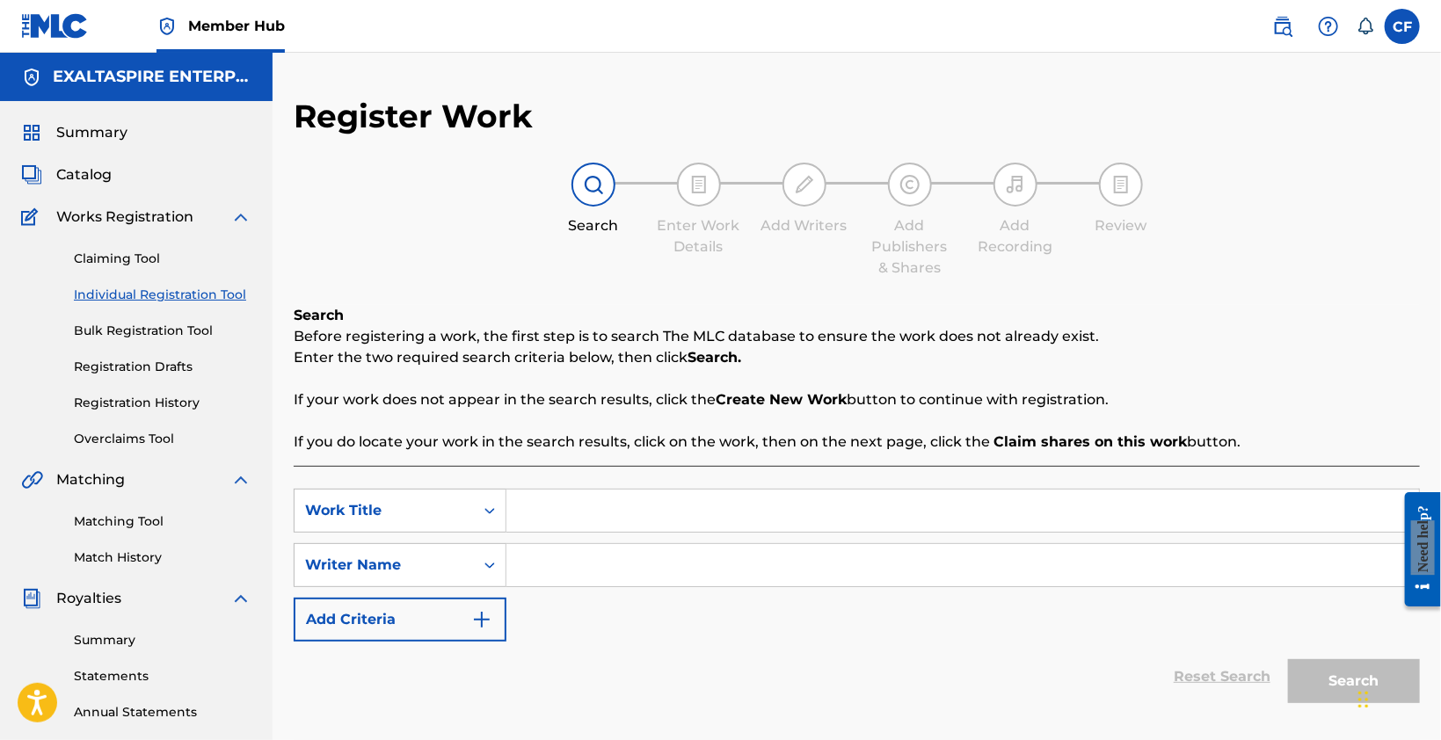
click at [142, 347] on div "Claiming Tool Individual Registration Tool Bulk Registration Tool Registration …" at bounding box center [136, 338] width 230 height 221
click at [149, 340] on div "Claiming Tool Individual Registration Tool Bulk Registration Tool Registration …" at bounding box center [136, 338] width 230 height 221
click at [152, 375] on link "Registration Drafts" at bounding box center [163, 367] width 178 height 18
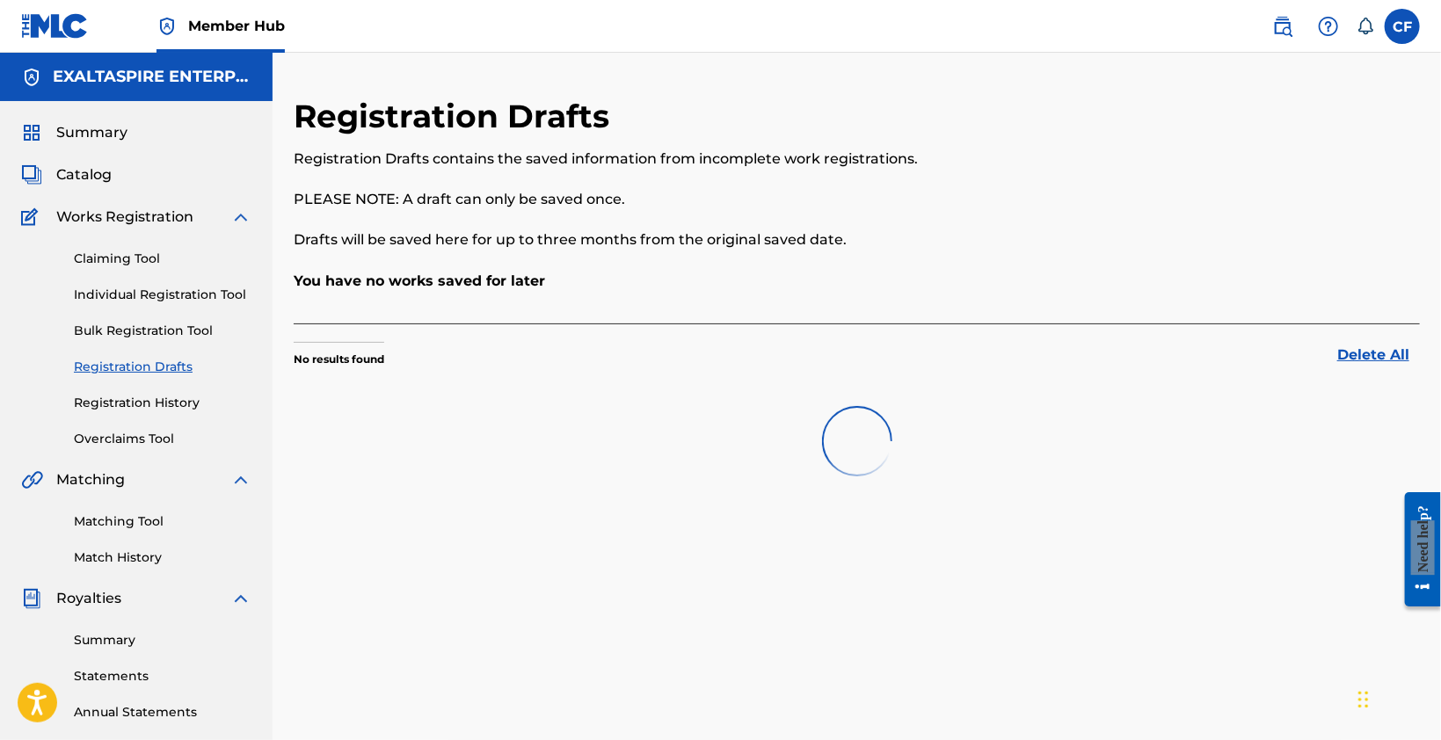
click at [151, 408] on link "Registration History" at bounding box center [163, 403] width 178 height 18
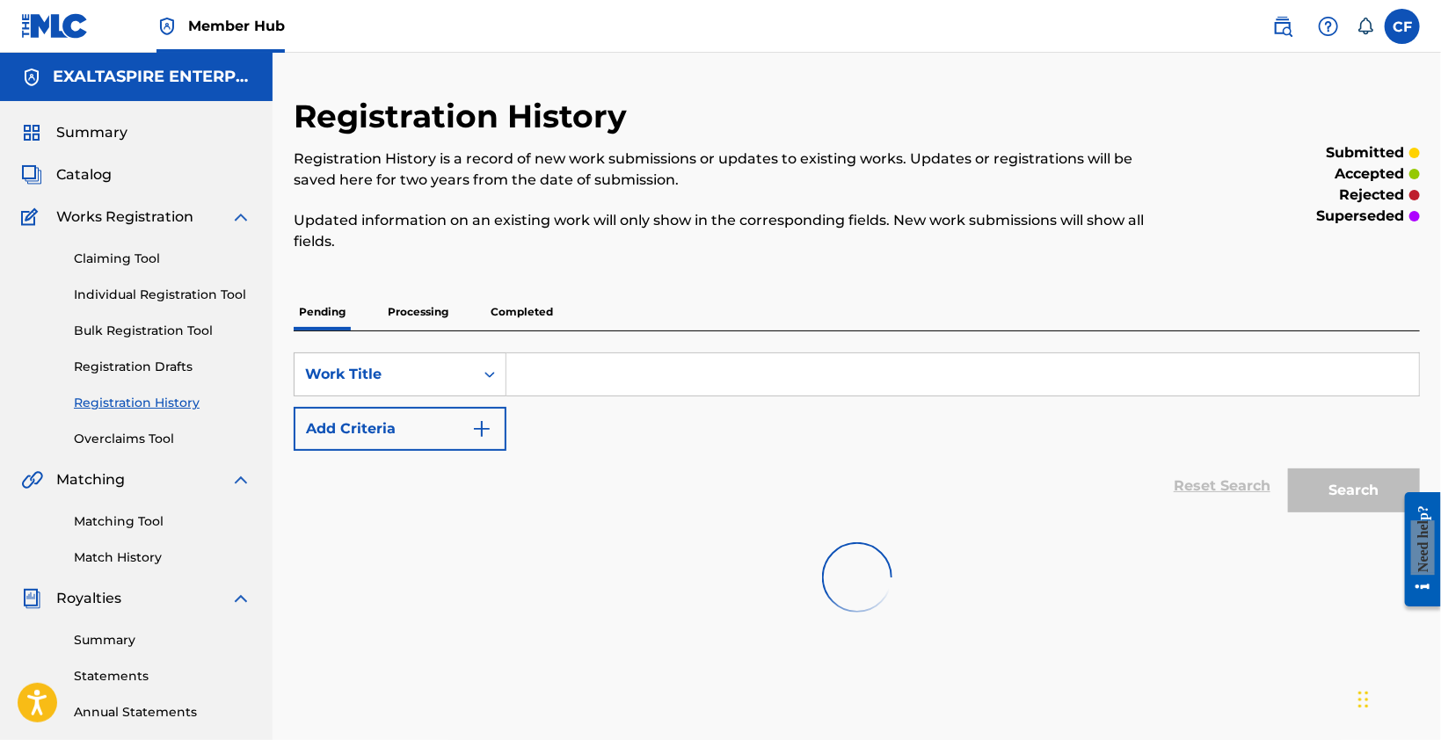
click at [549, 323] on p "Completed" at bounding box center [521, 312] width 73 height 37
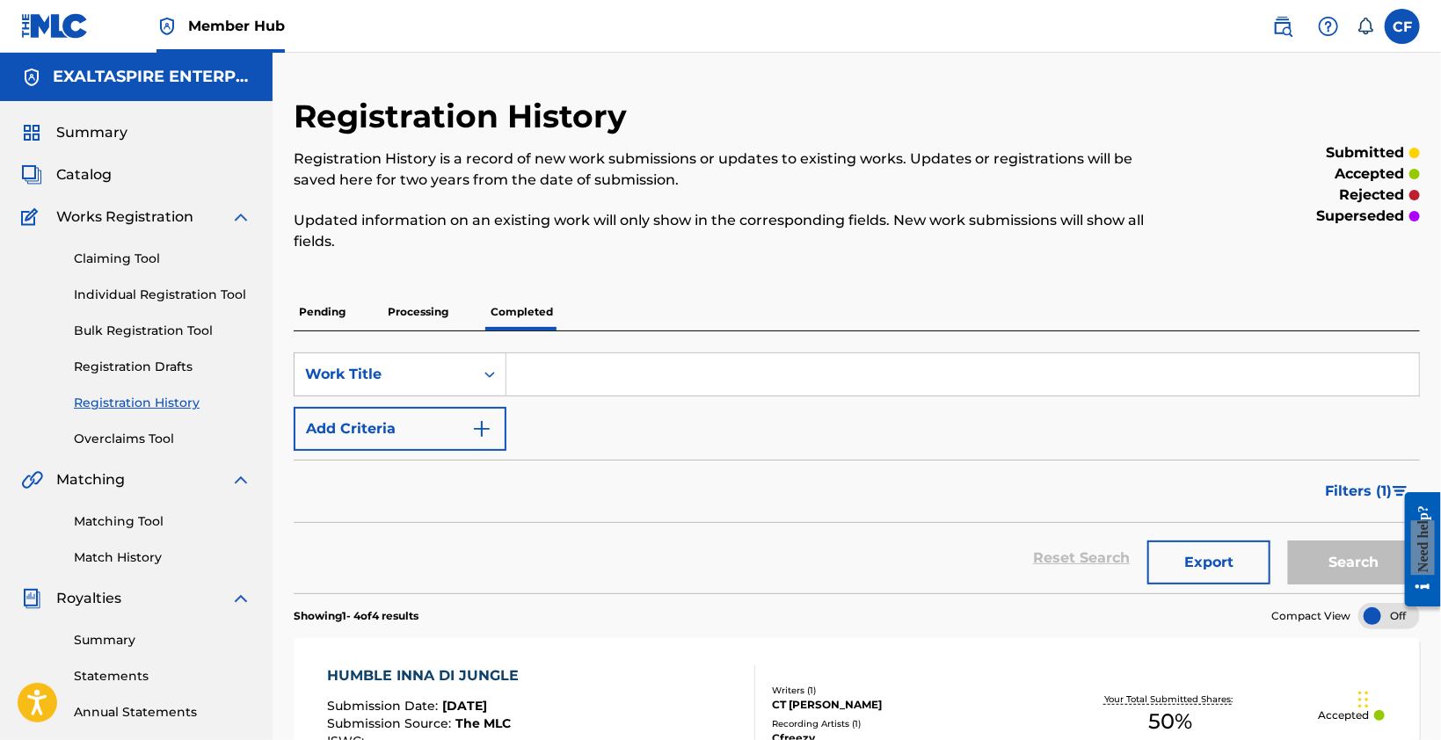
click at [419, 315] on p "Processing" at bounding box center [417, 312] width 71 height 37
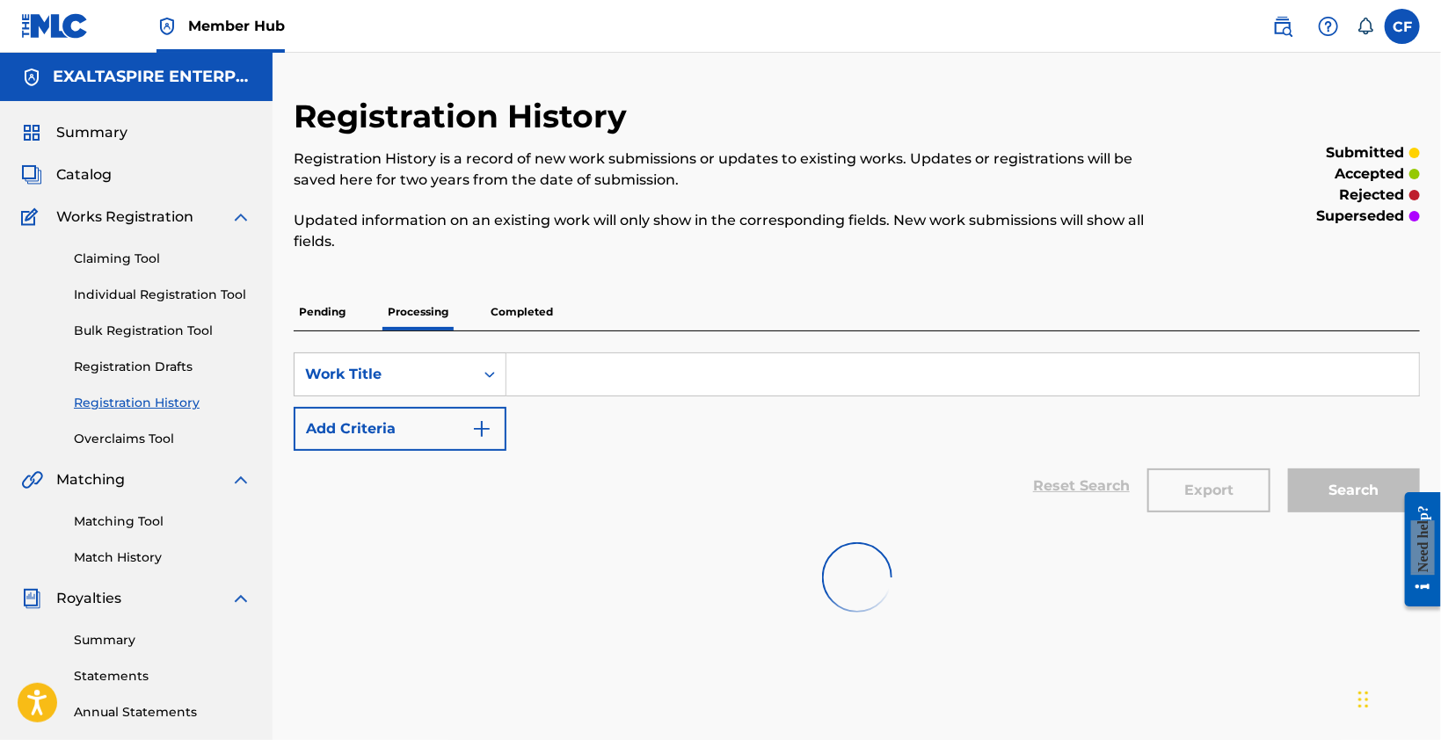
click at [121, 265] on link "Claiming Tool" at bounding box center [163, 259] width 178 height 18
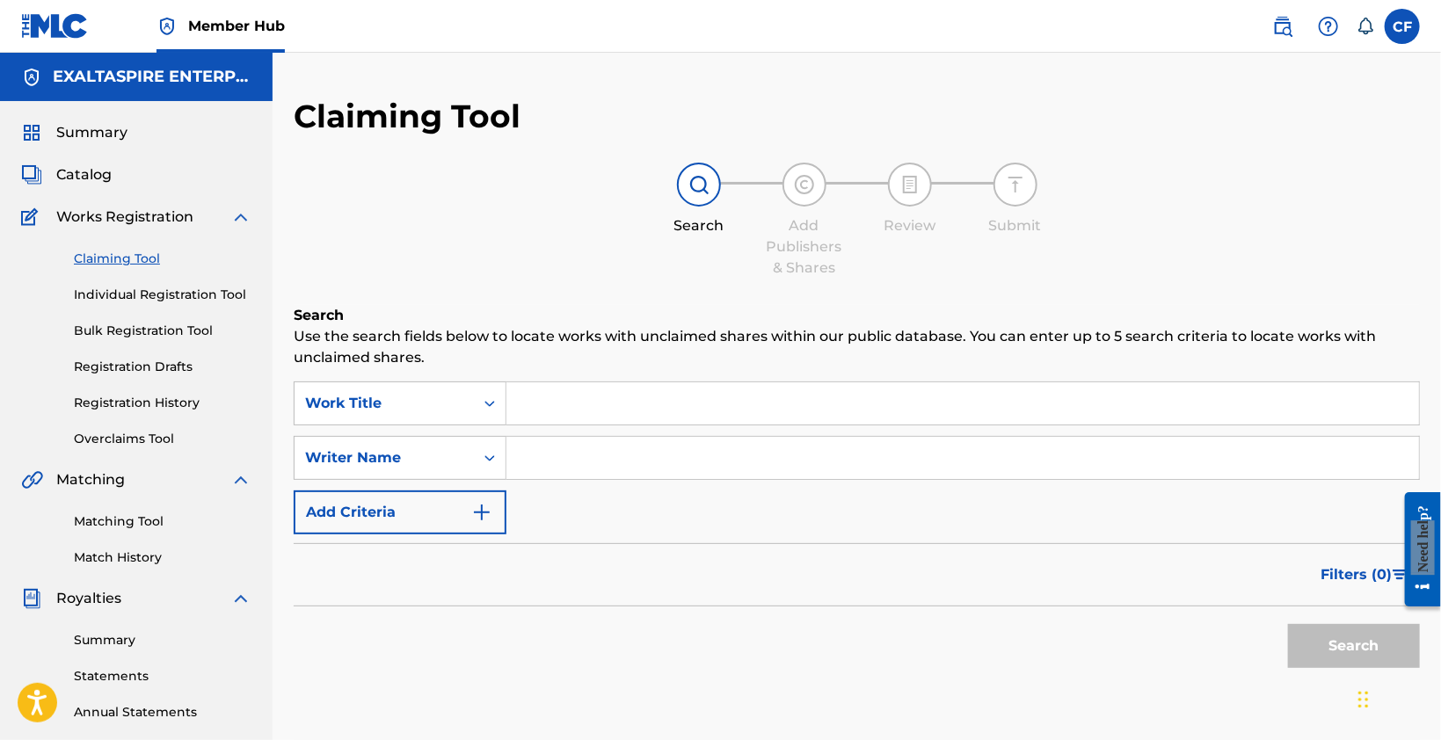
click at [141, 301] on link "Individual Registration Tool" at bounding box center [163, 295] width 178 height 18
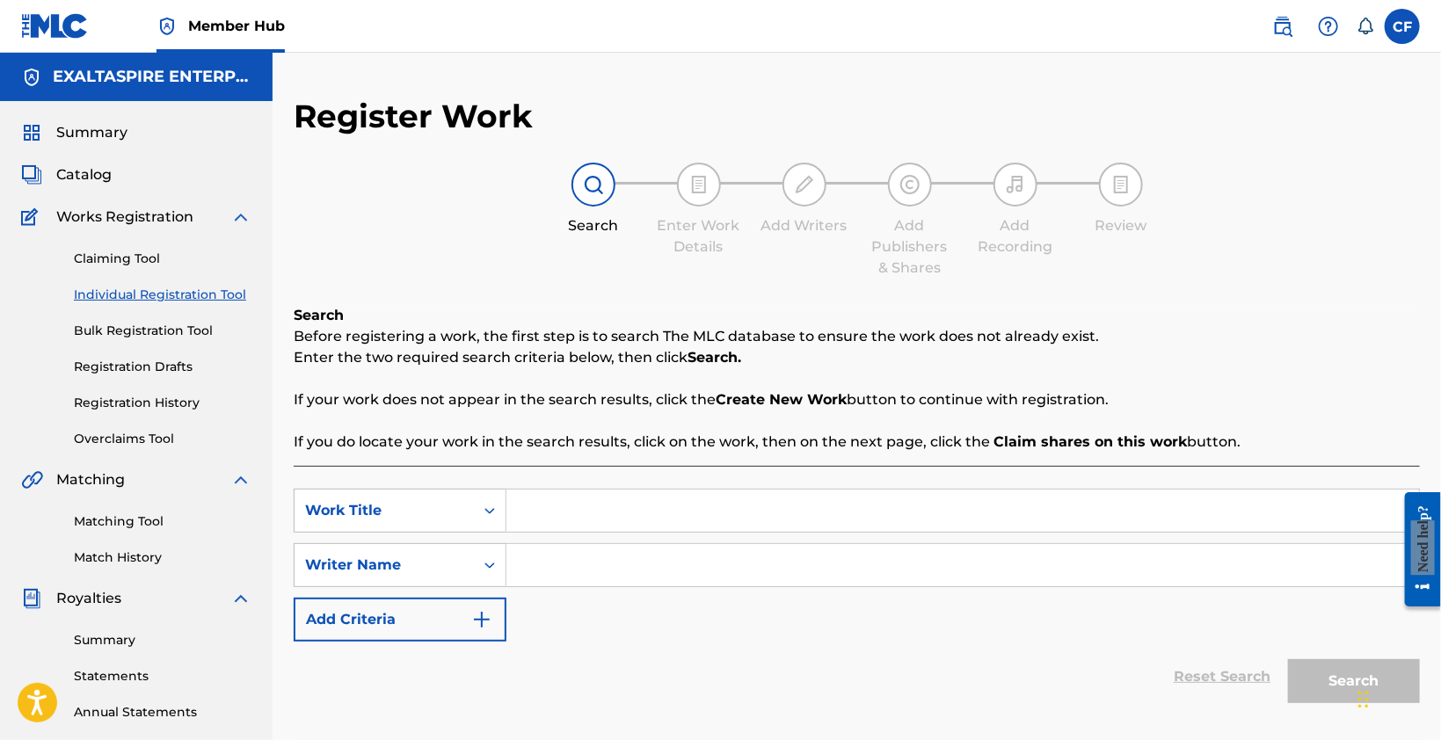
click at [145, 332] on link "Bulk Registration Tool" at bounding box center [163, 331] width 178 height 18
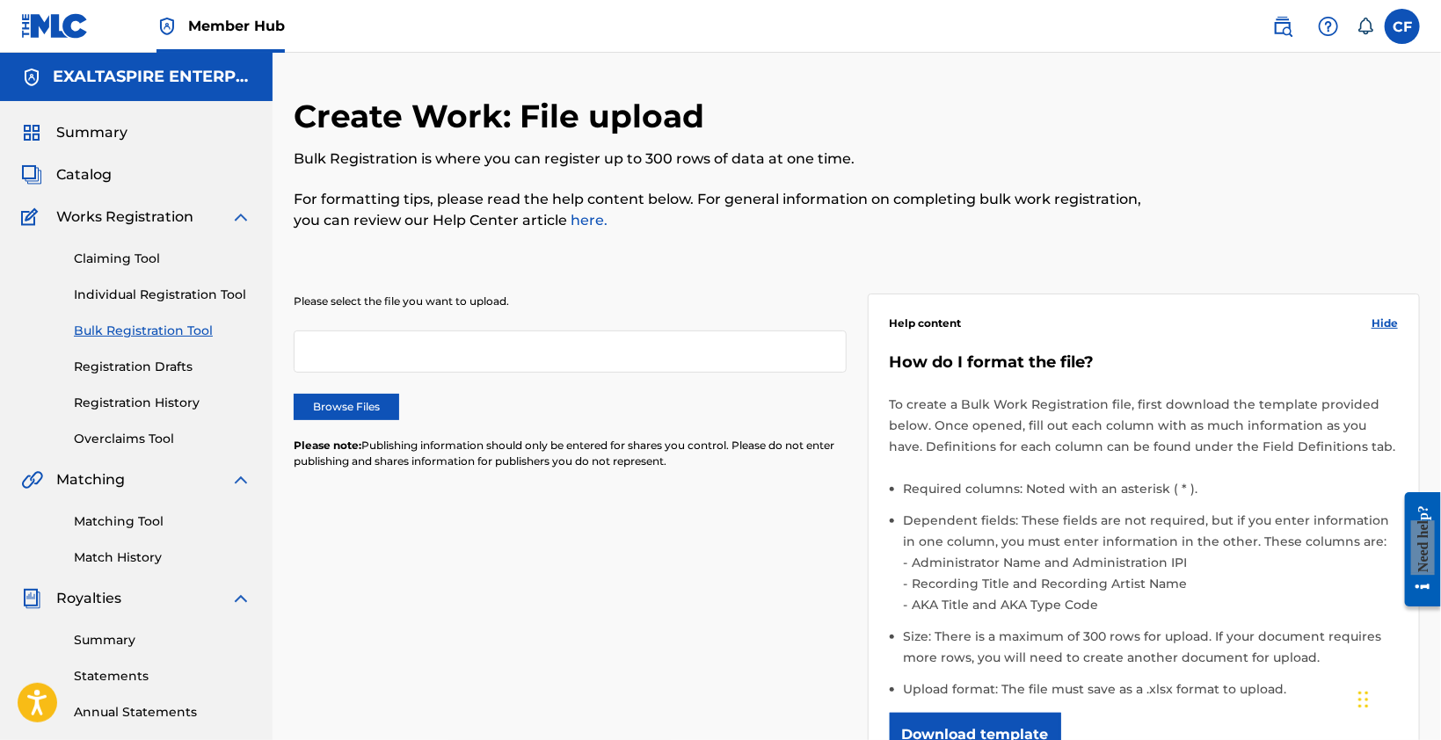
click at [155, 373] on link "Registration Drafts" at bounding box center [163, 367] width 178 height 18
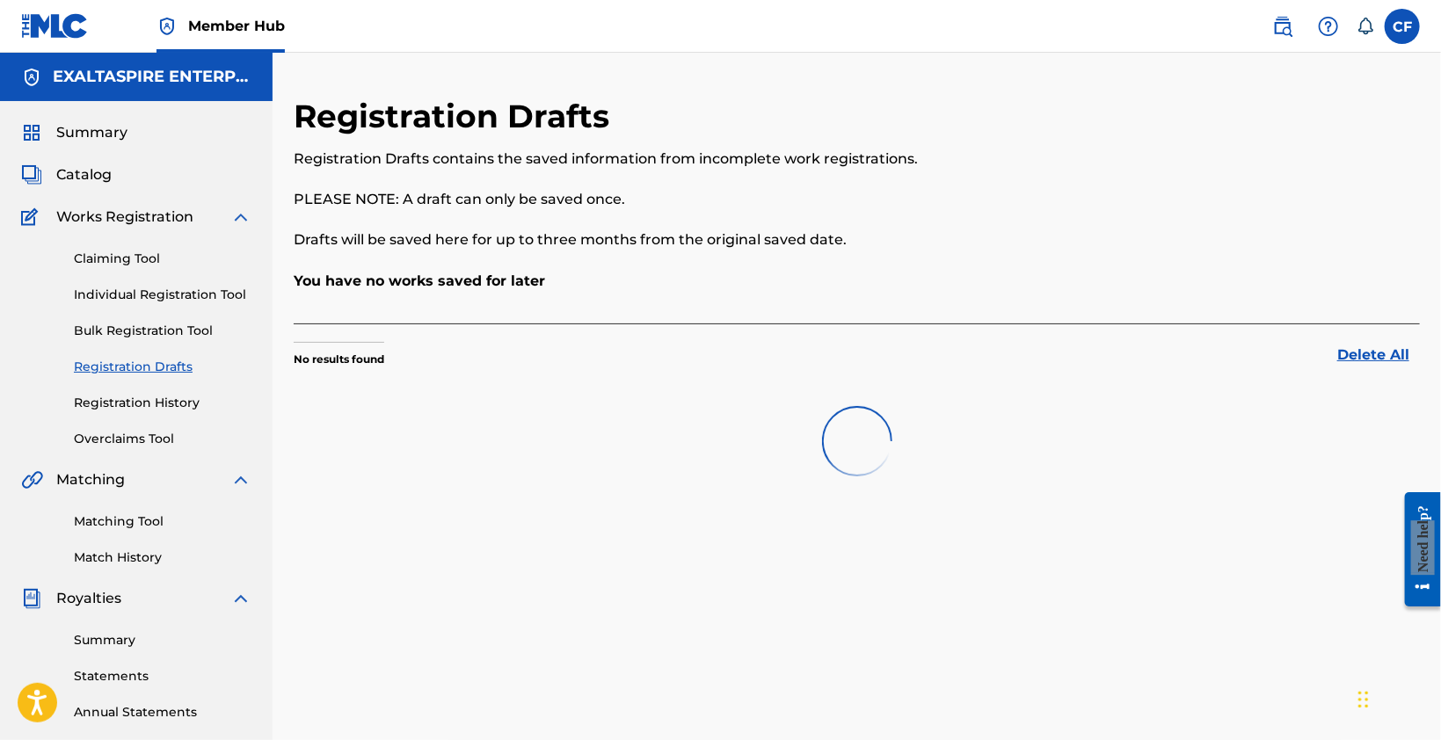
click at [160, 403] on link "Registration History" at bounding box center [163, 403] width 178 height 18
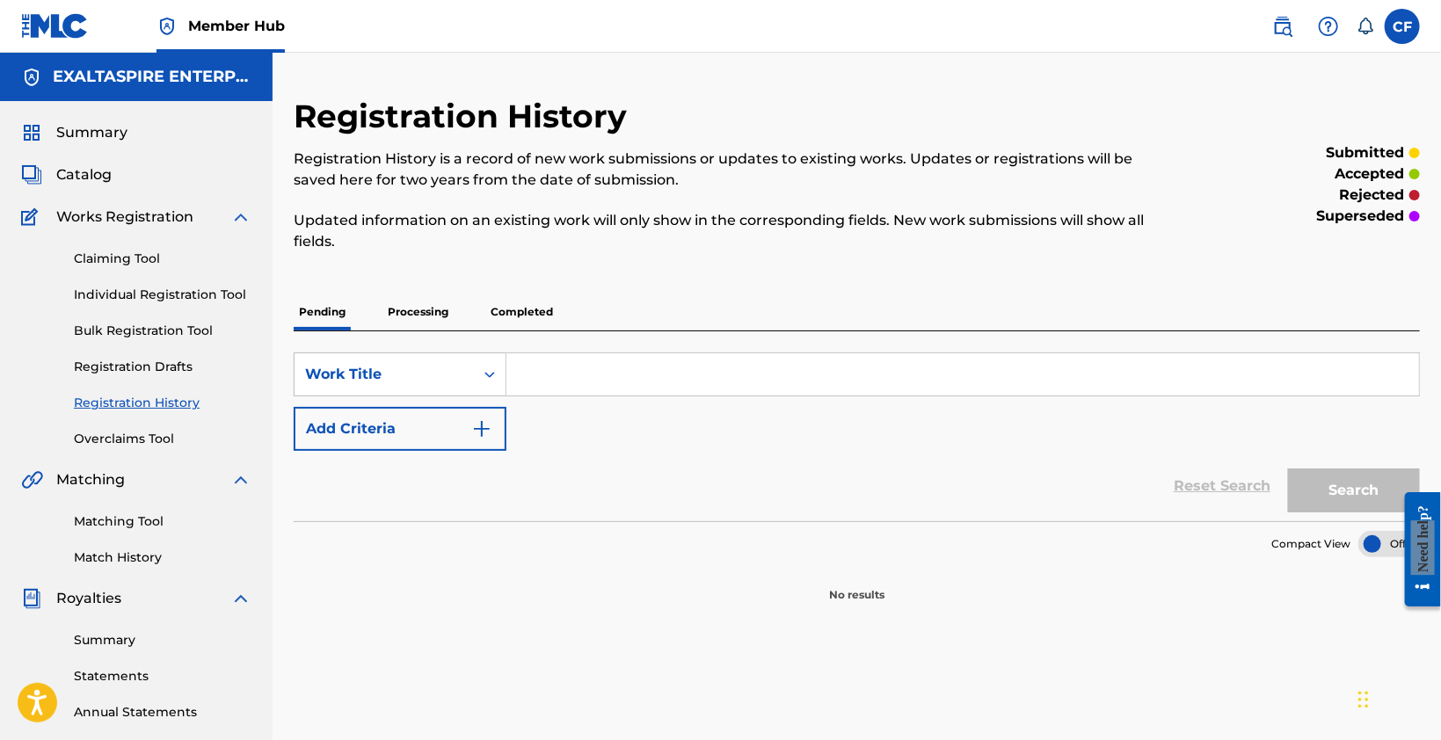
click at [138, 433] on link "Overclaims Tool" at bounding box center [163, 439] width 178 height 18
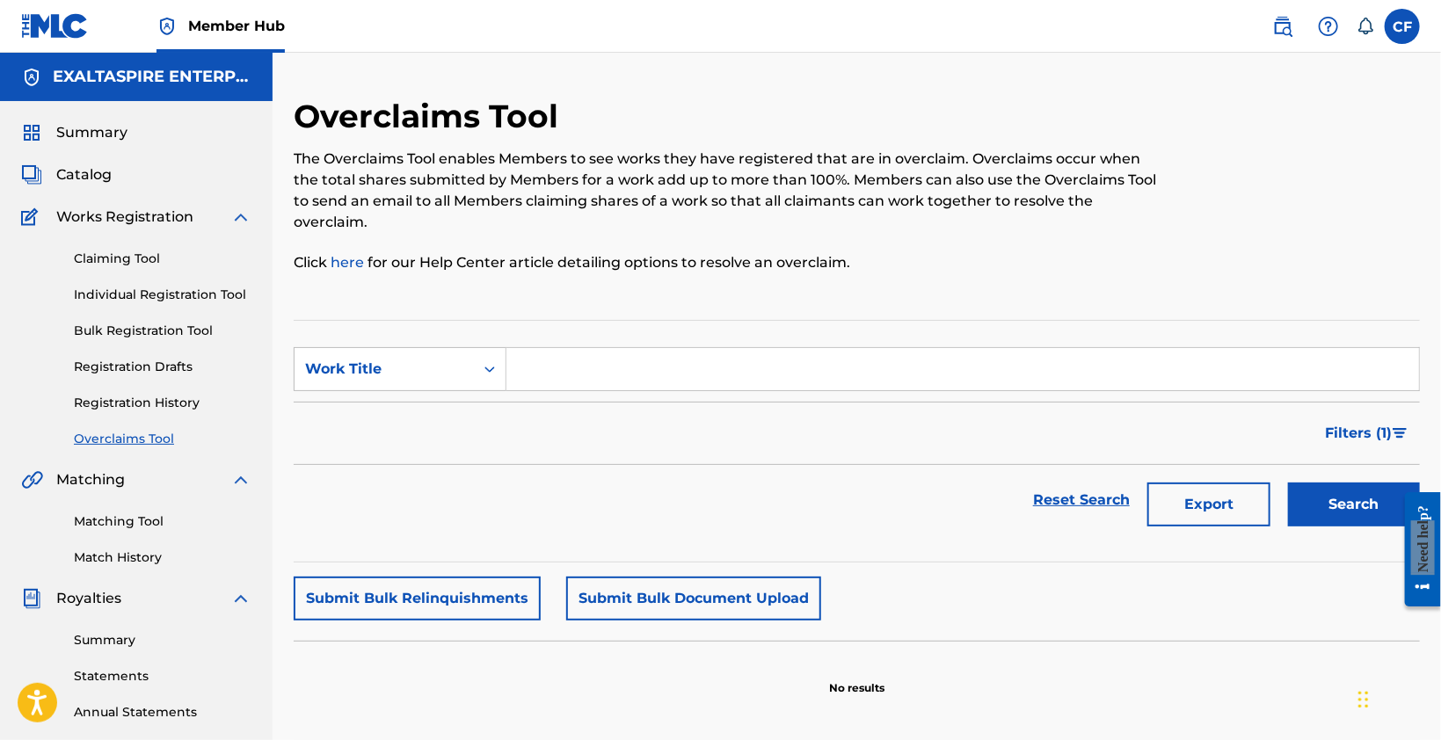
click at [148, 255] on link "Claiming Tool" at bounding box center [163, 259] width 178 height 18
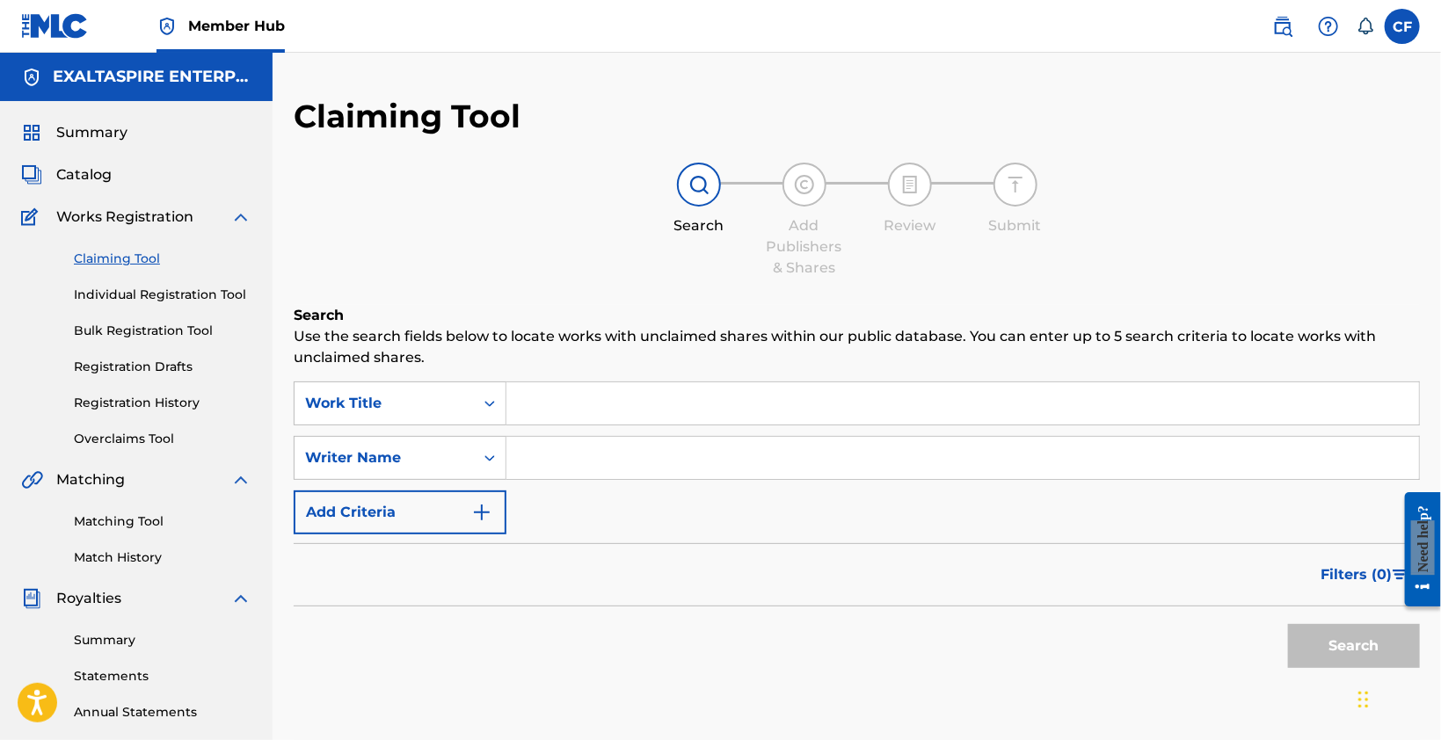
click at [609, 404] on input "Search Form" at bounding box center [962, 403] width 913 height 42
type input "Neonlites"
drag, startPoint x: 582, startPoint y: 462, endPoint x: 595, endPoint y: 454, distance: 15.8
click at [595, 454] on input "c" at bounding box center [962, 458] width 913 height 42
type input "c"
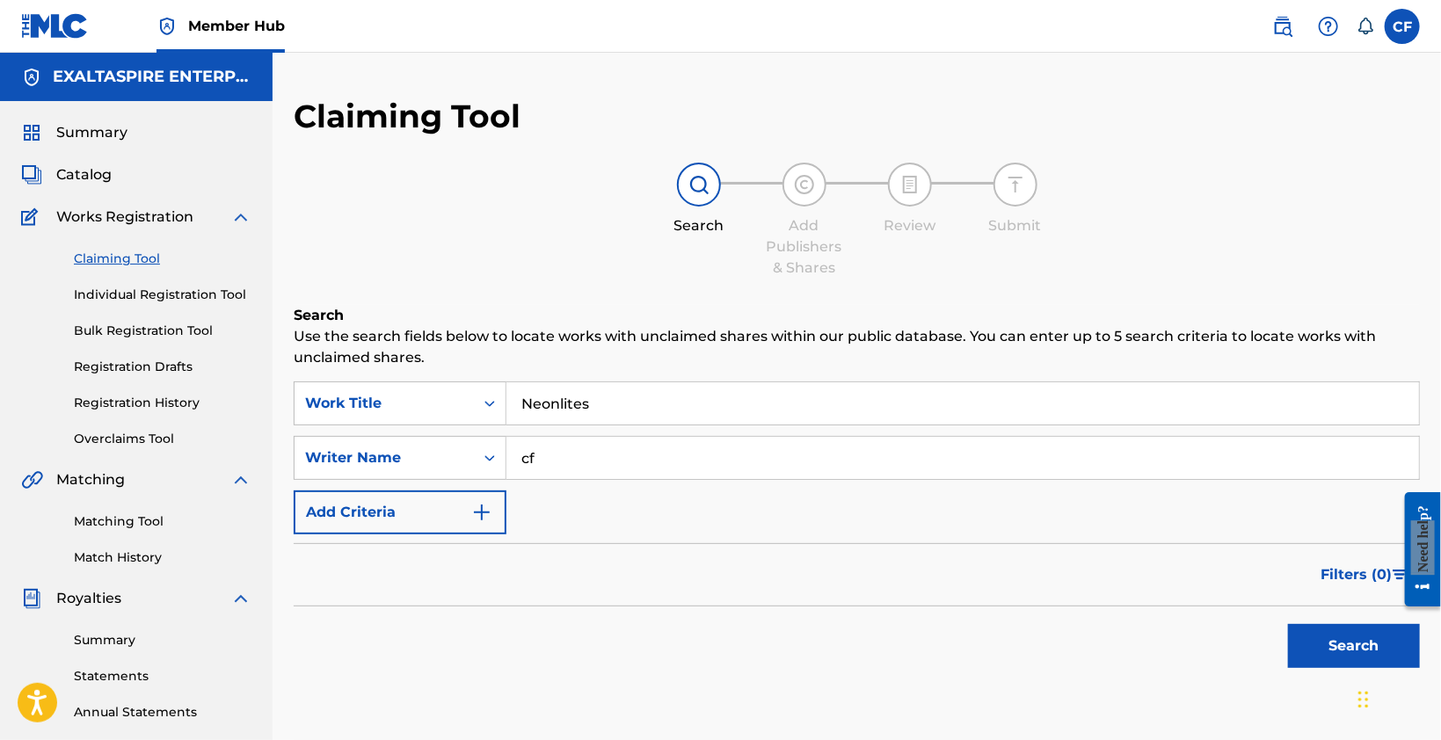
type input "c"
click at [676, 459] on input "Search Form" at bounding box center [962, 458] width 913 height 42
type input "CT FRIMPONG"
click at [491, 505] on img "Search Form" at bounding box center [481, 512] width 21 height 21
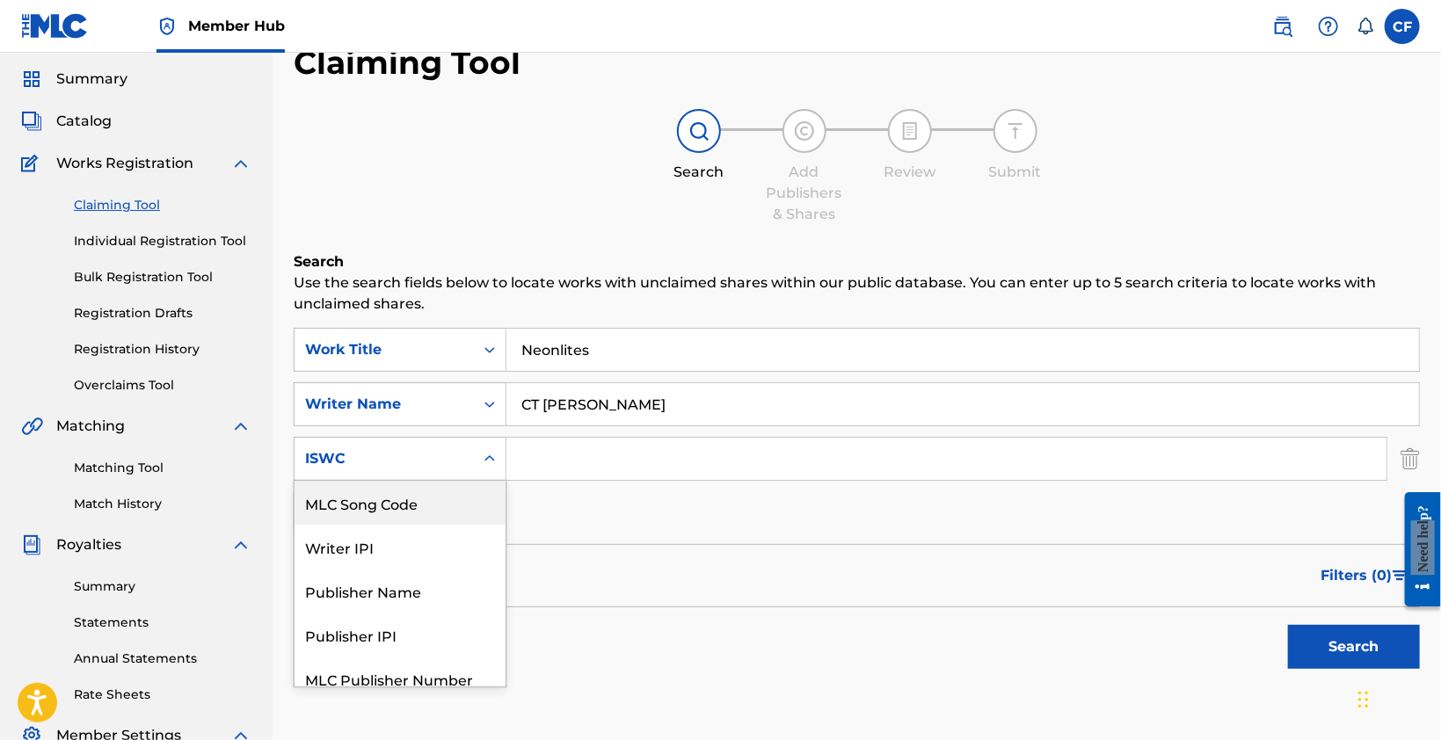
click at [485, 481] on div "6 results available. Use Up and Down to choose options, press Enter to select t…" at bounding box center [400, 459] width 213 height 44
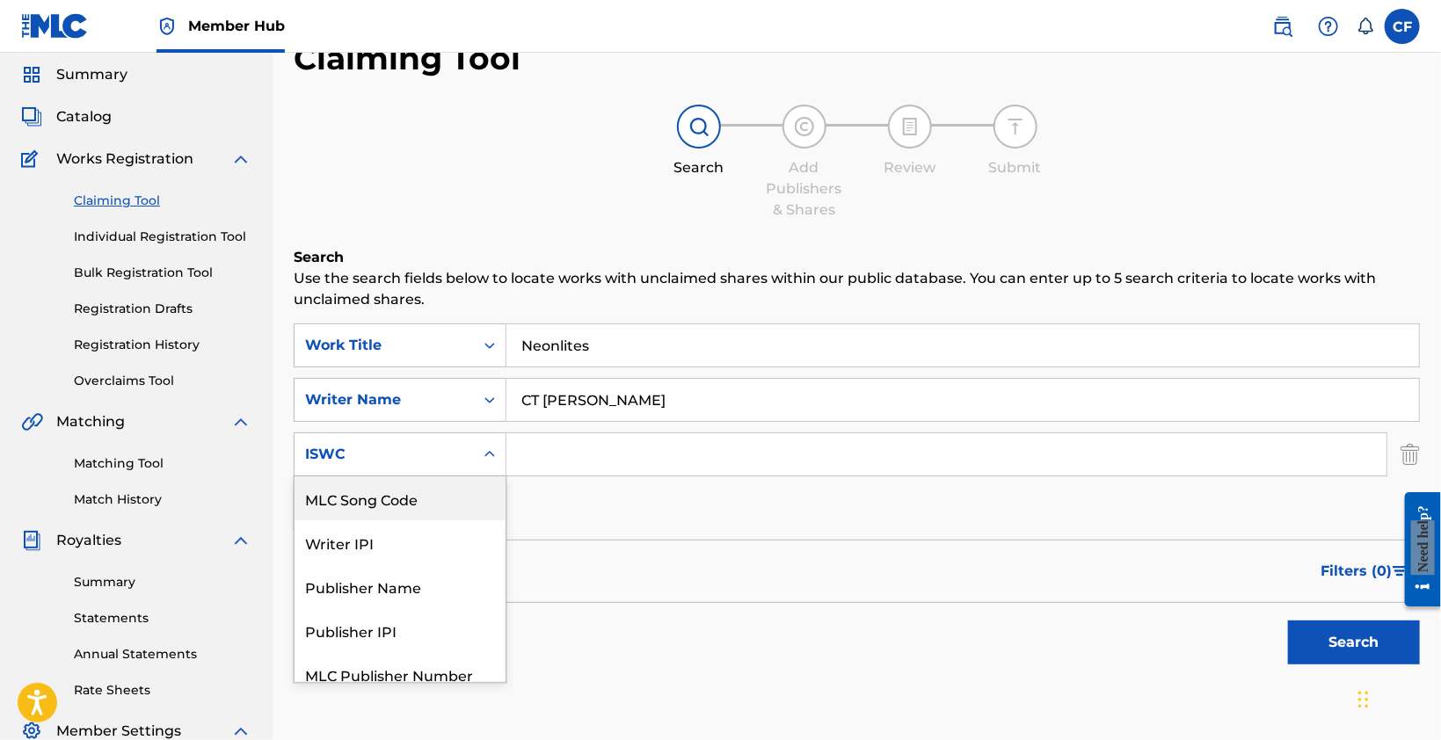
click at [614, 515] on div "SearchWithCriteriac7515236-efa3-49f7-bb69-d09fae471e56 Work Title Neonlites Sea…" at bounding box center [857, 427] width 1126 height 207
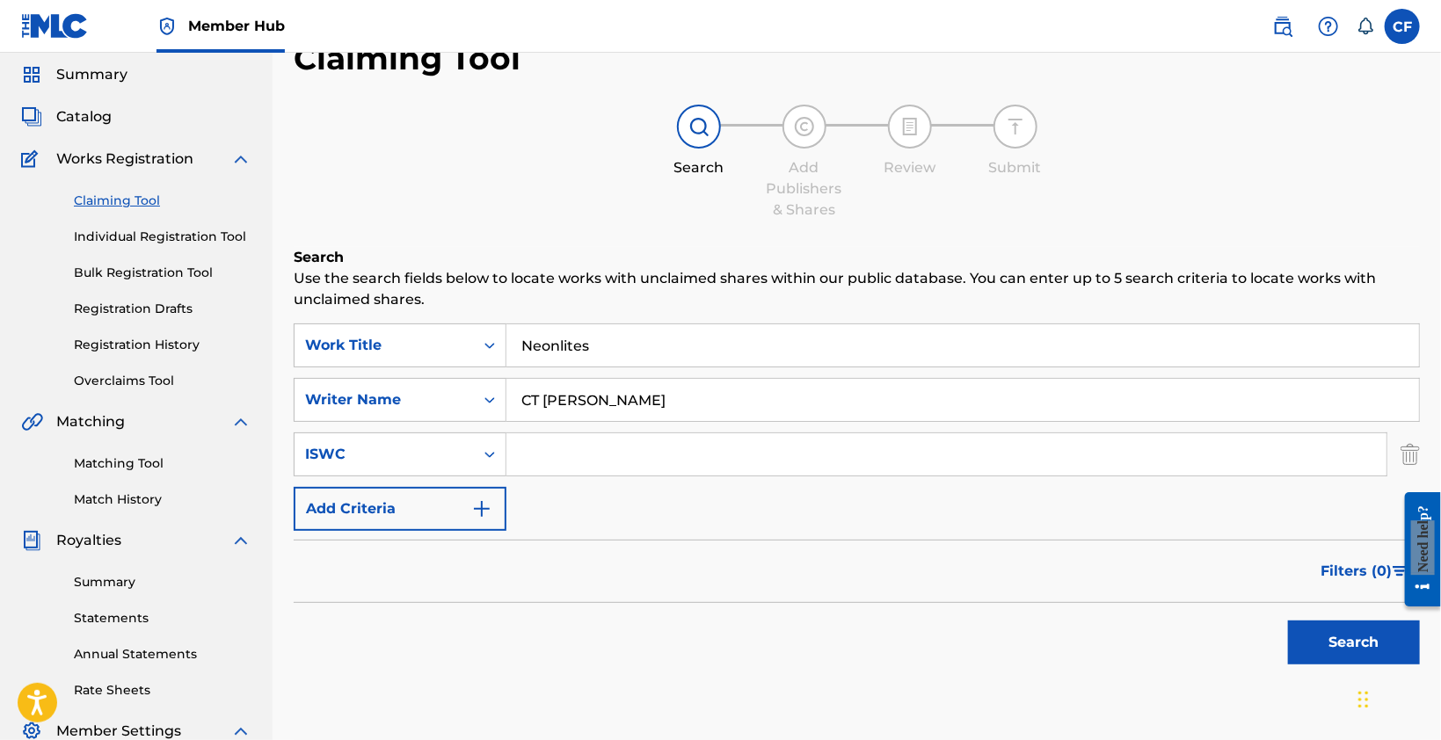
scroll to position [83, 0]
